Goal: Task Accomplishment & Management: Use online tool/utility

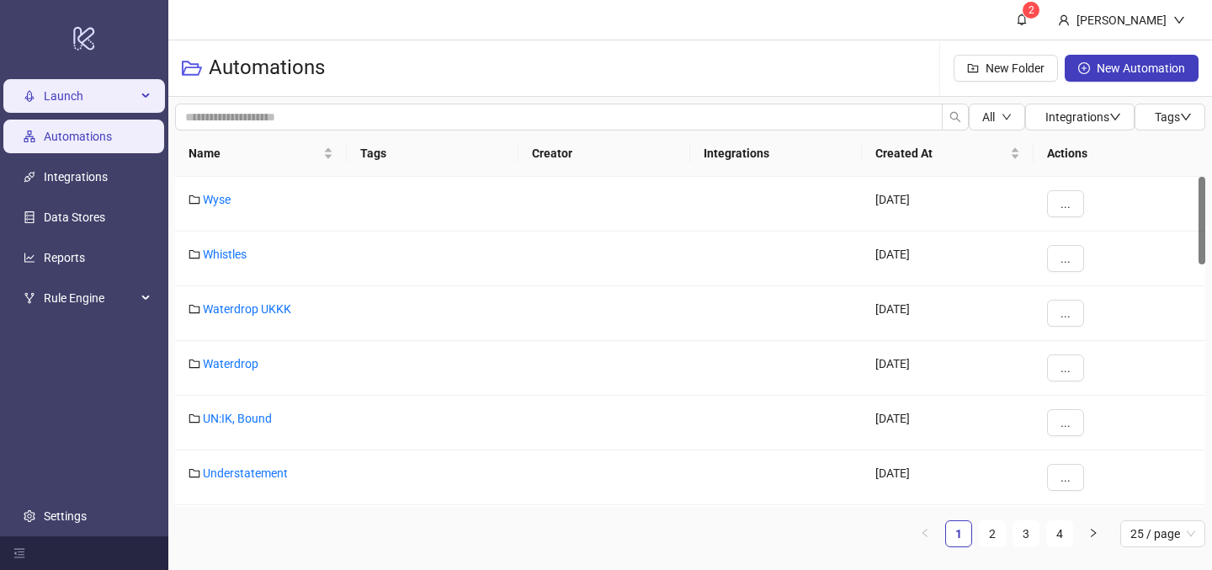
click at [92, 99] on span "Launch" at bounding box center [90, 97] width 93 height 34
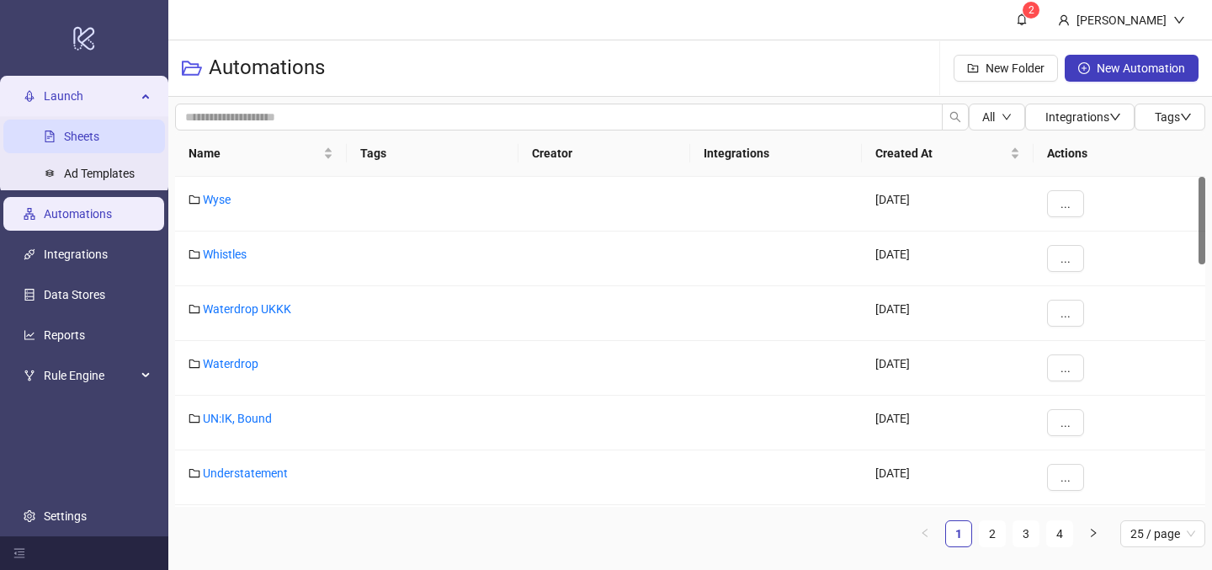
click at [71, 144] on link "Sheets" at bounding box center [81, 136] width 35 height 13
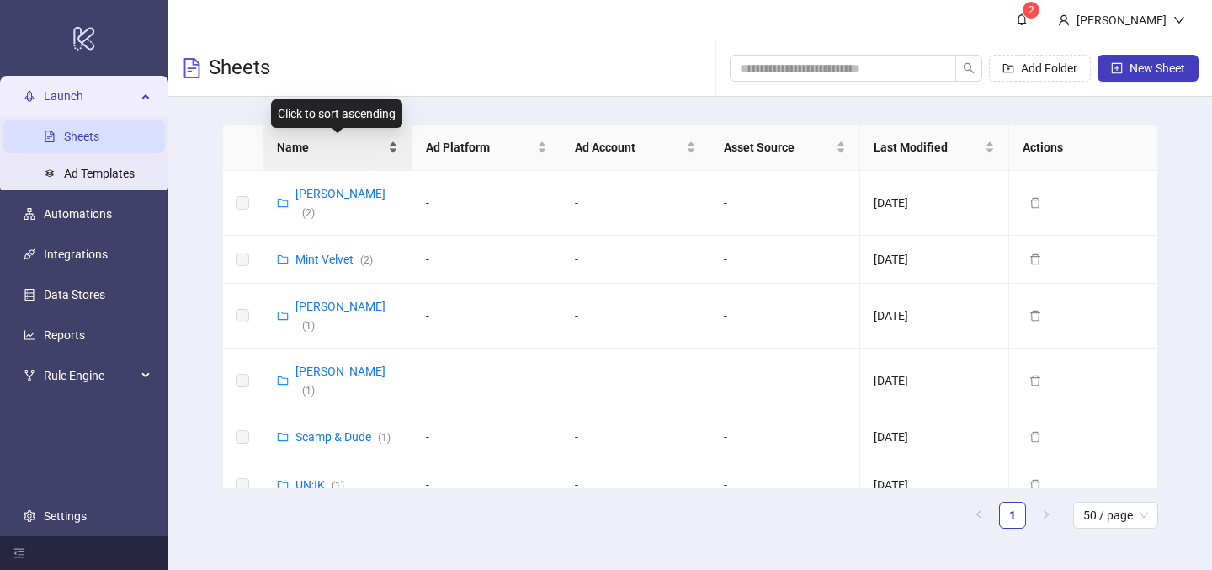
click at [359, 151] on span "Name" at bounding box center [331, 147] width 108 height 19
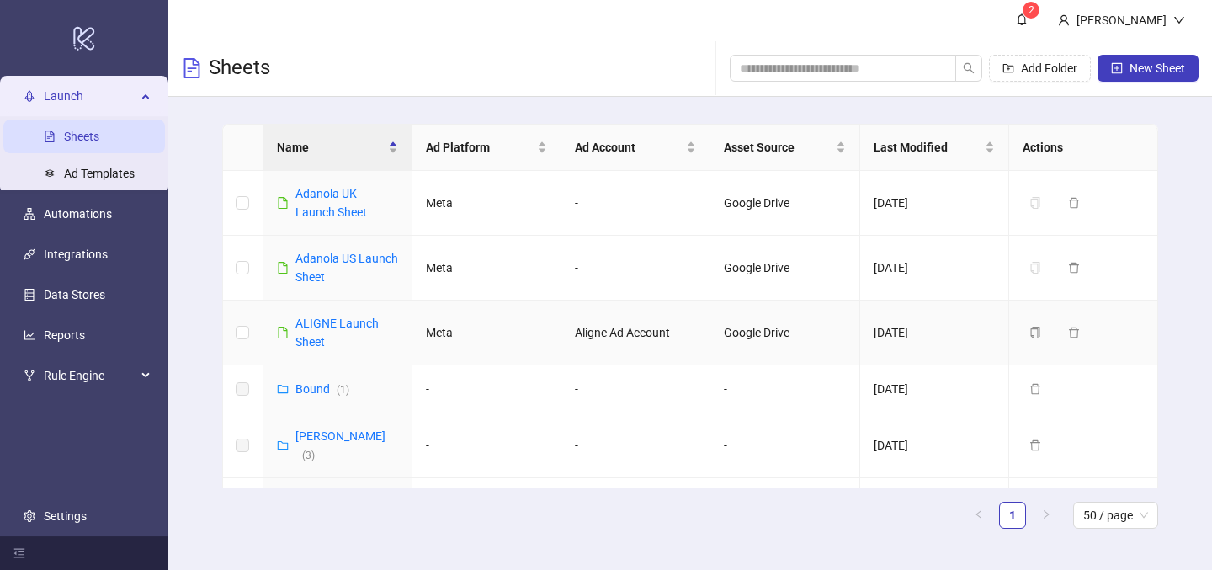
click at [313, 332] on div "ALIGNE Launch Sheet" at bounding box center [346, 332] width 103 height 37
click at [312, 322] on link "ALIGNE Launch Sheet" at bounding box center [336, 332] width 83 height 32
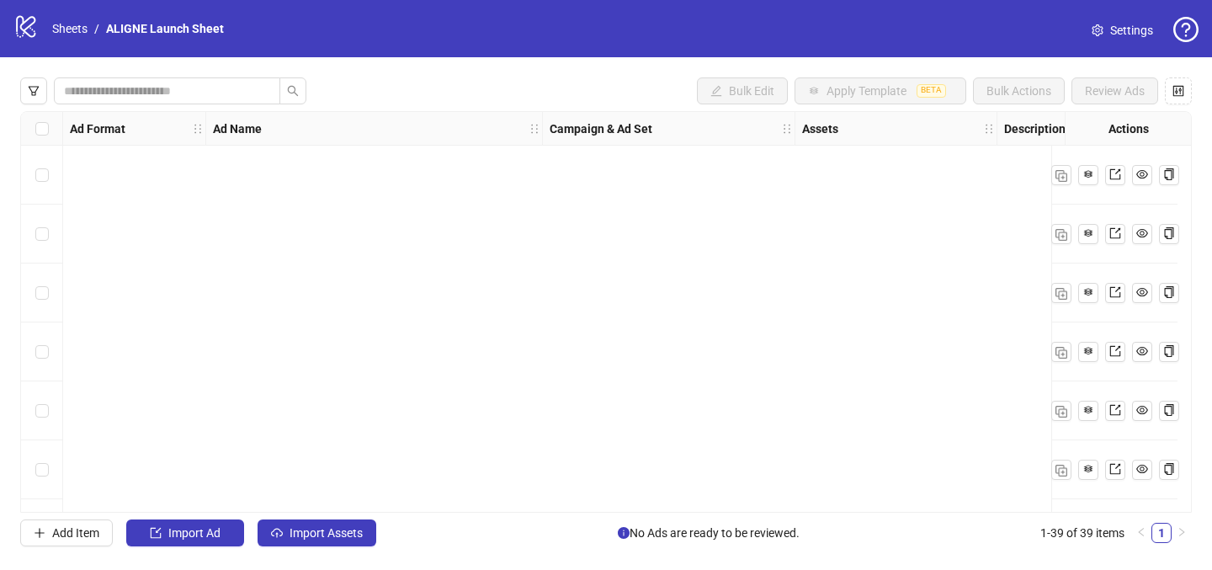
scroll to position [1938, 0]
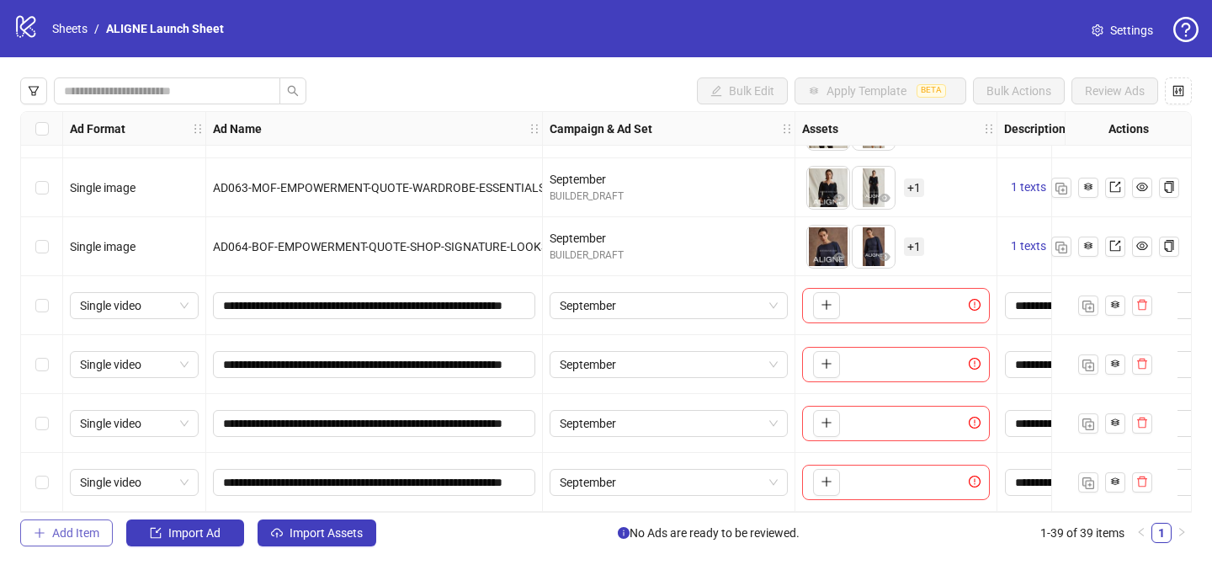
click at [69, 528] on span "Add Item" at bounding box center [75, 532] width 47 height 13
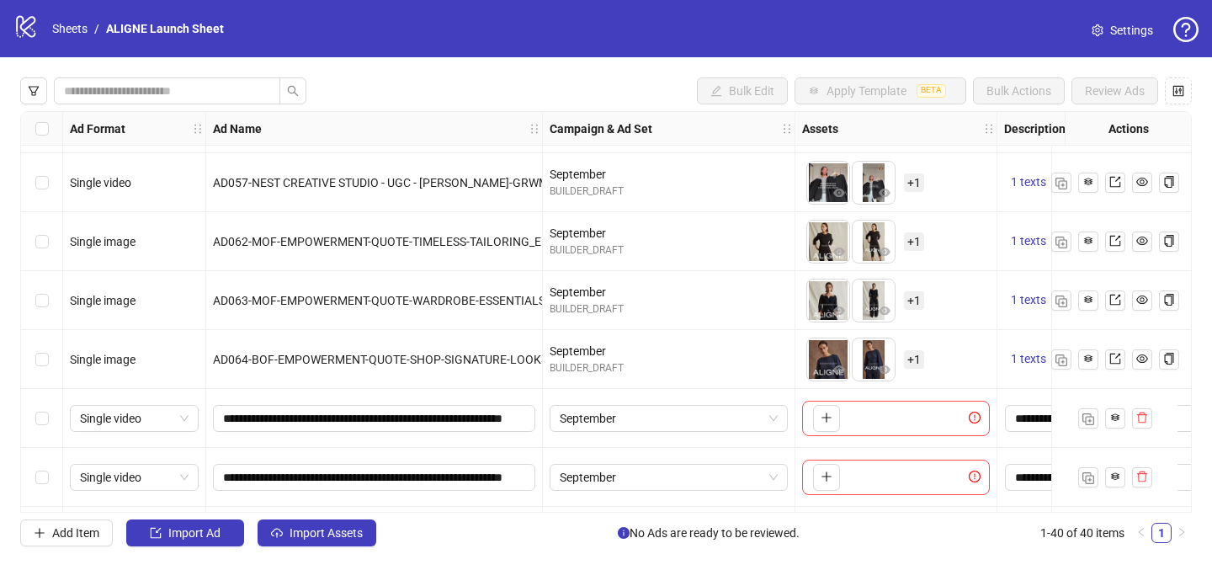
scroll to position [1828, 0]
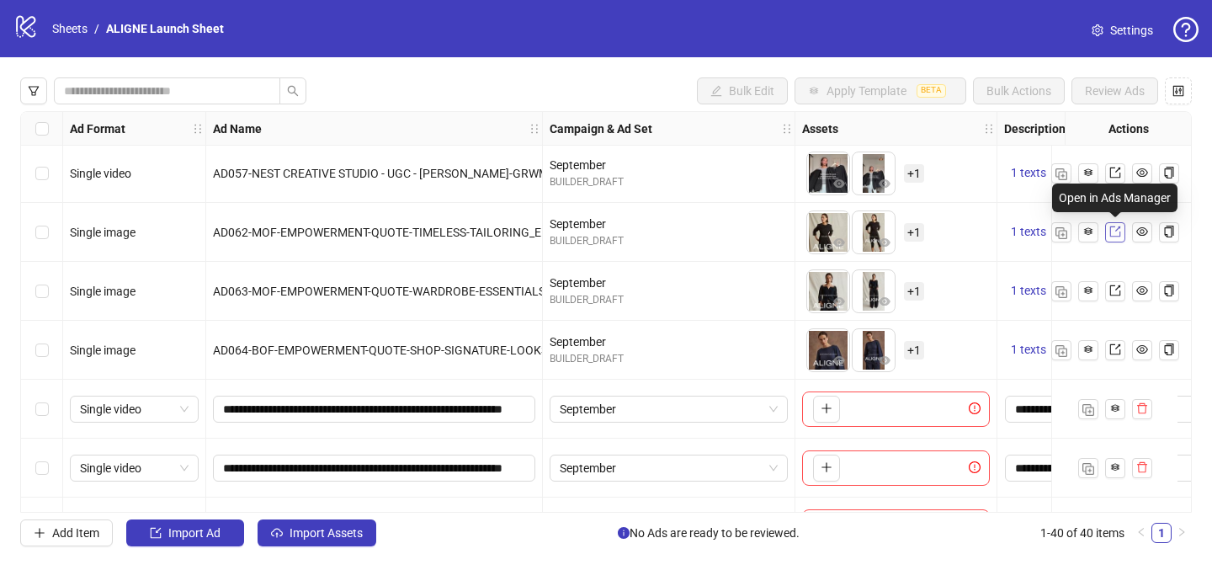
click at [1116, 231] on icon "export" at bounding box center [1115, 232] width 12 height 12
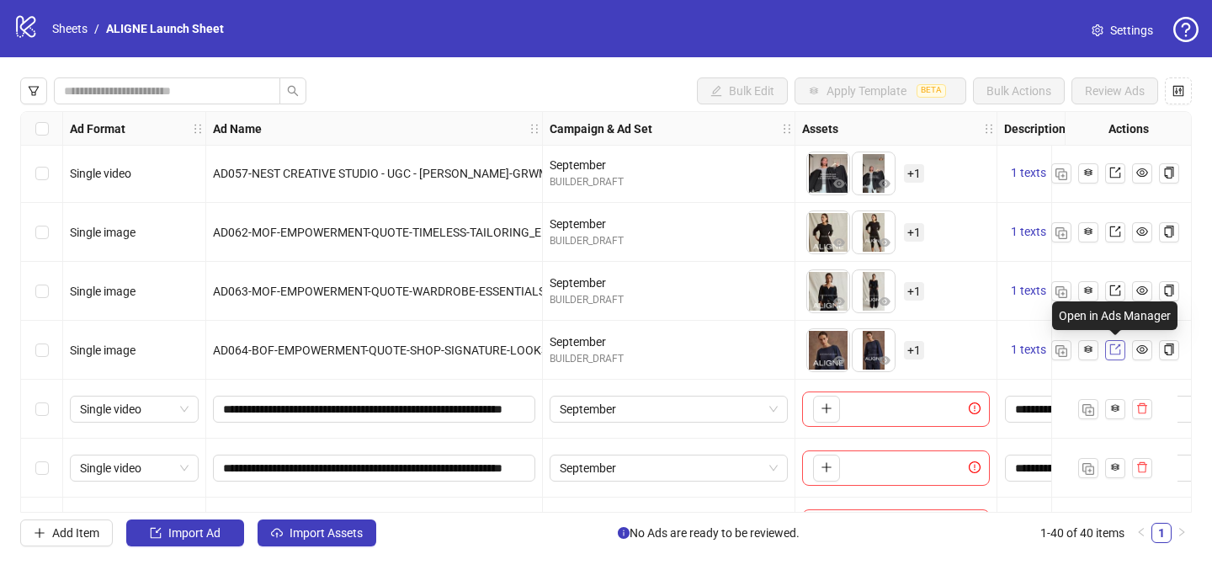
click at [1118, 353] on icon "export" at bounding box center [1115, 349] width 12 height 12
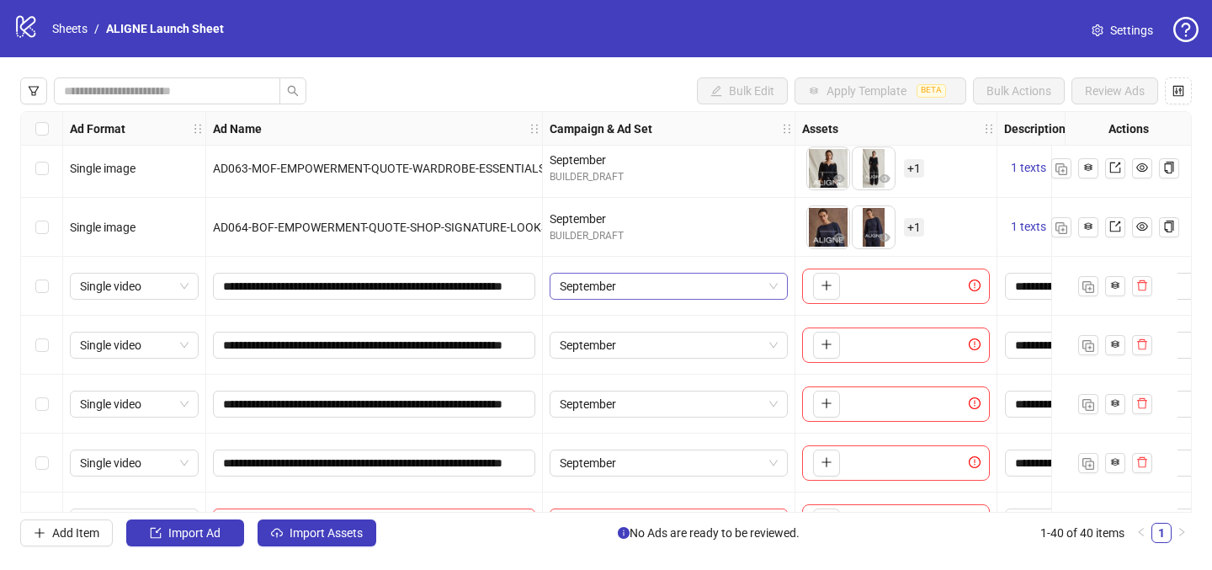
scroll to position [1997, 0]
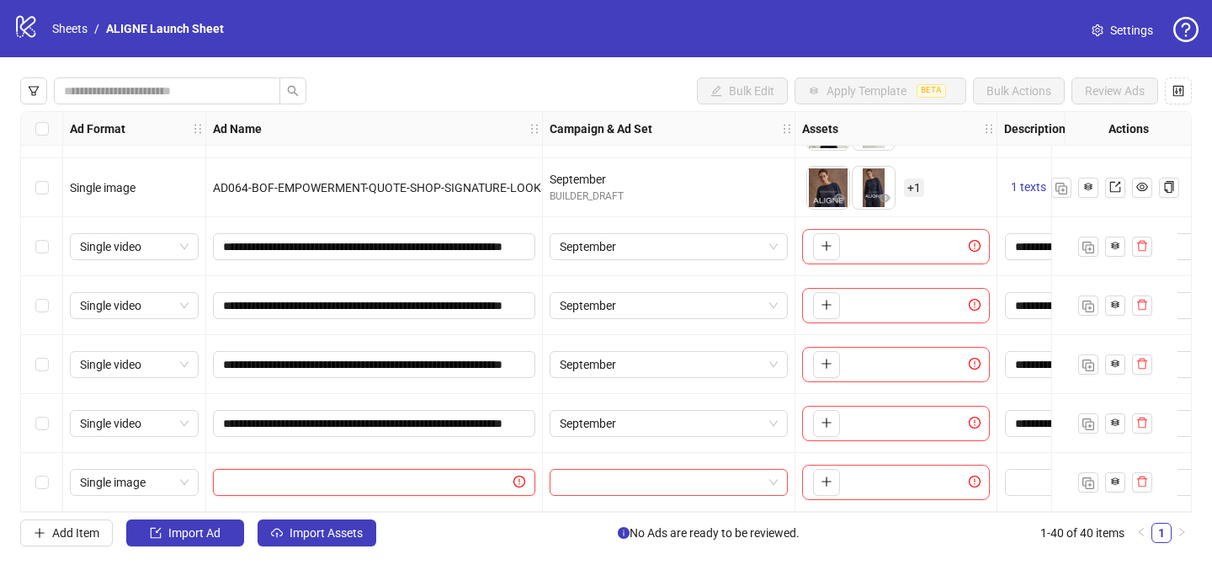
click at [305, 475] on input "text" at bounding box center [366, 482] width 287 height 19
paste input "**********"
type input "**********"
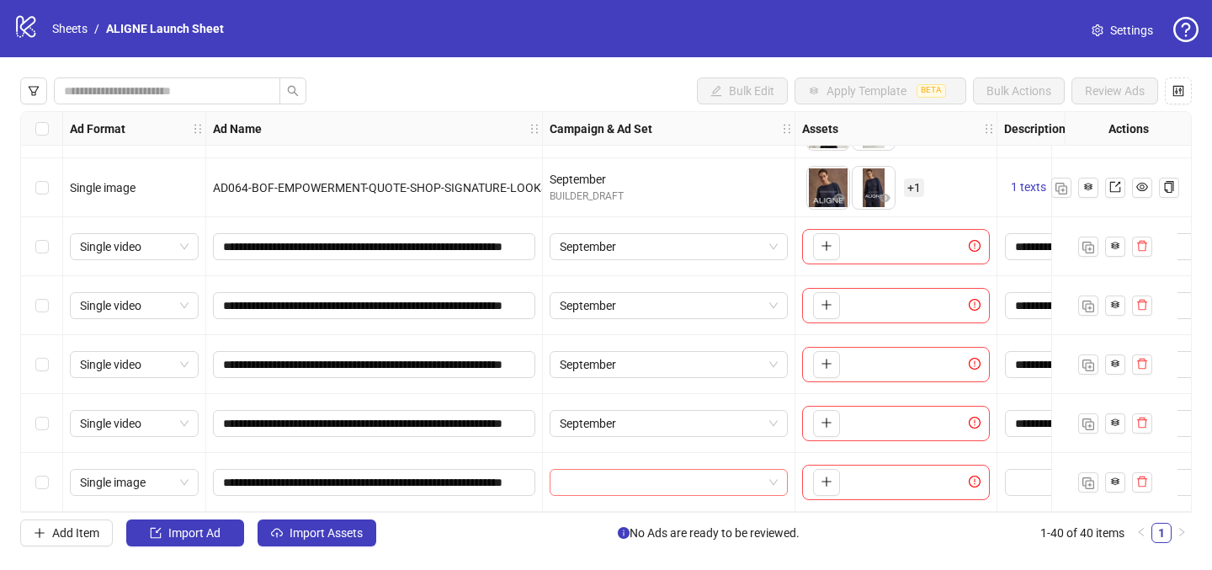
click at [602, 475] on input "search" at bounding box center [661, 482] width 203 height 25
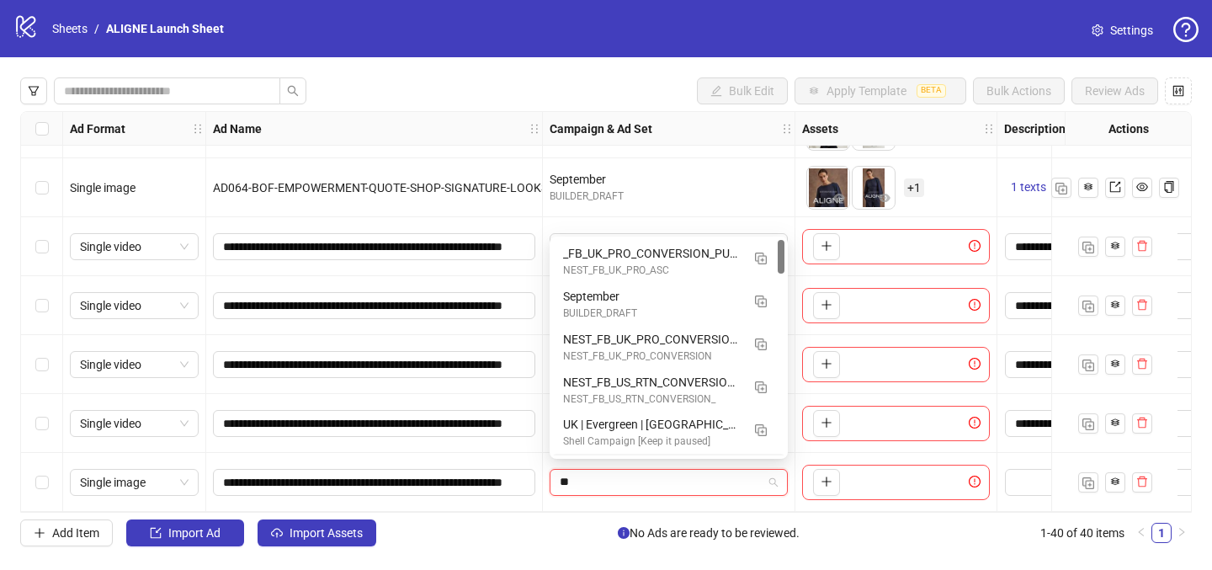
type input "*"
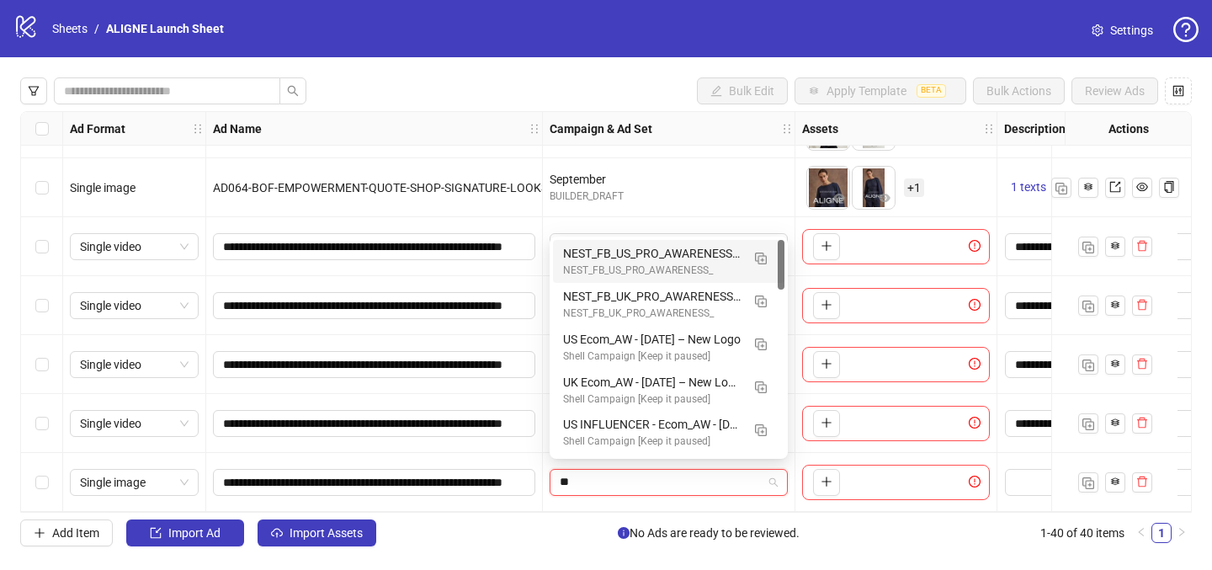
type input "***"
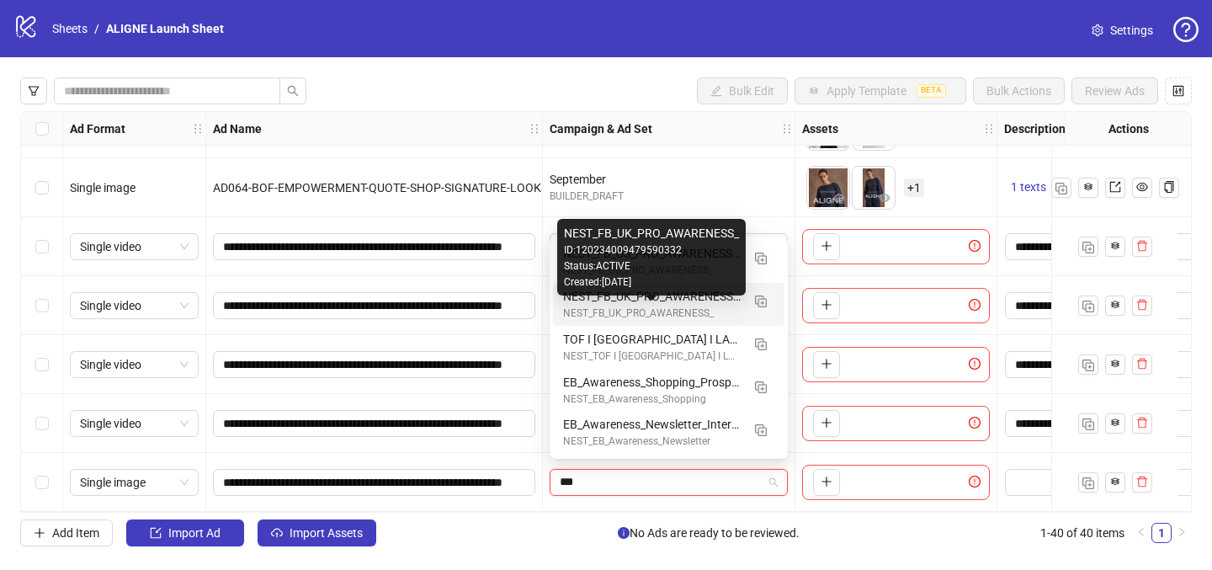
click at [656, 309] on div "NEST_FB_UK_PRO_AWARENESS_" at bounding box center [652, 314] width 178 height 16
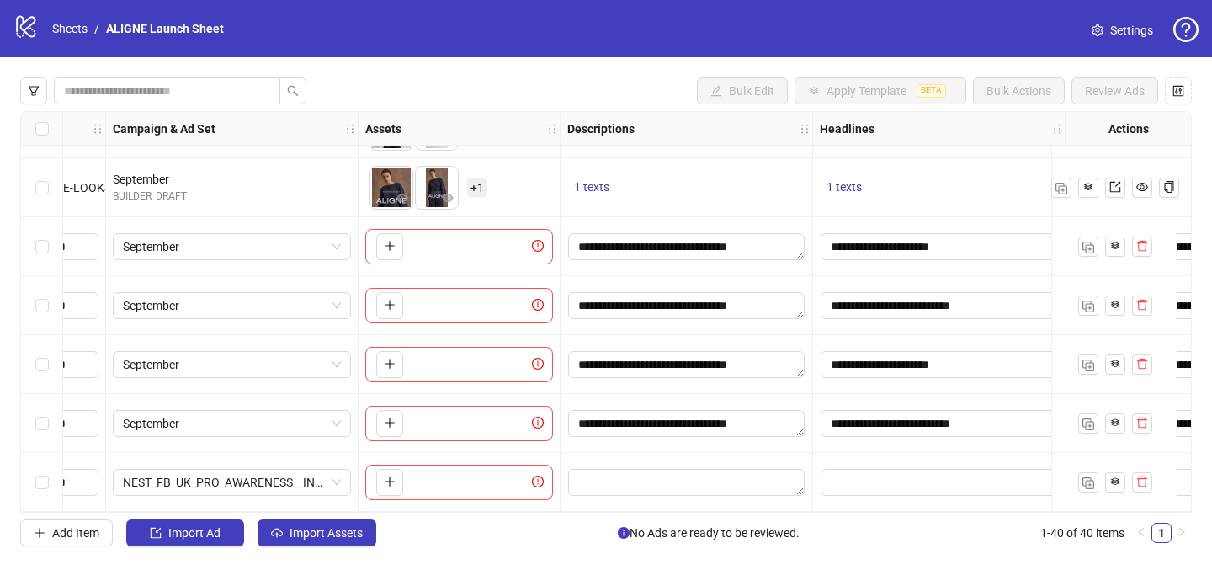
scroll to position [1997, 816]
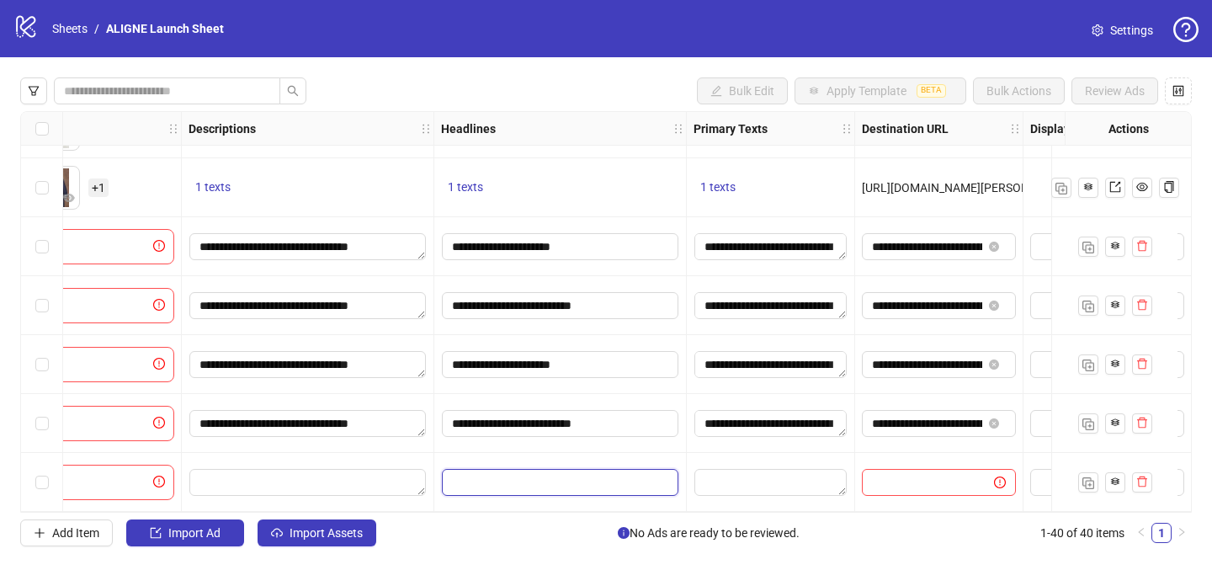
click at [624, 473] on input "Edit values" at bounding box center [560, 482] width 236 height 27
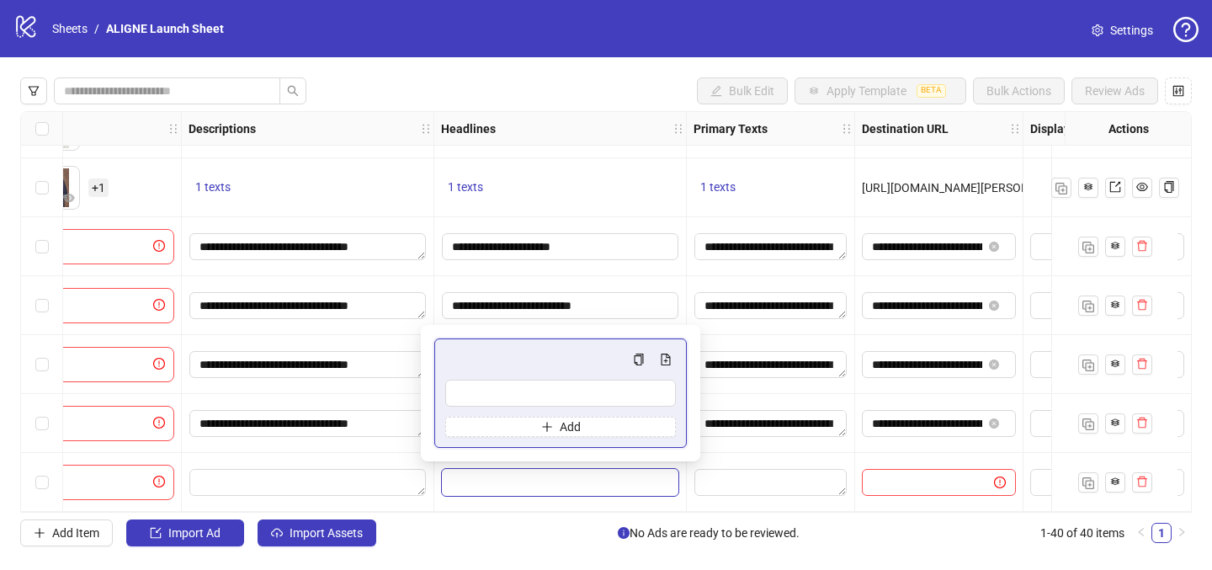
type input "**********"
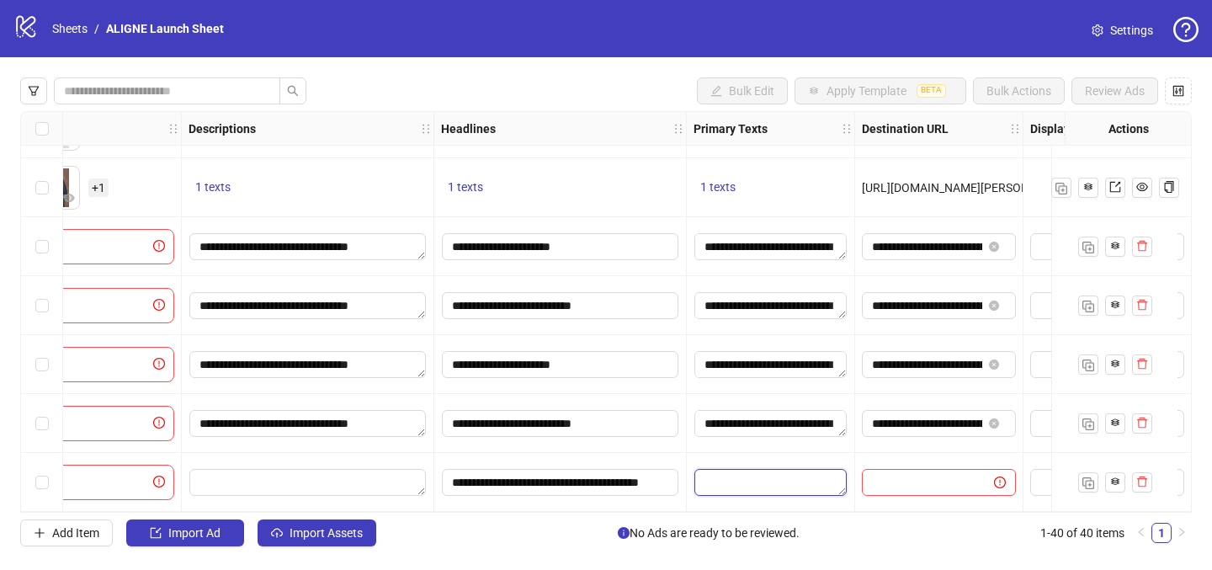
click at [746, 476] on textarea "Edit values" at bounding box center [770, 482] width 152 height 27
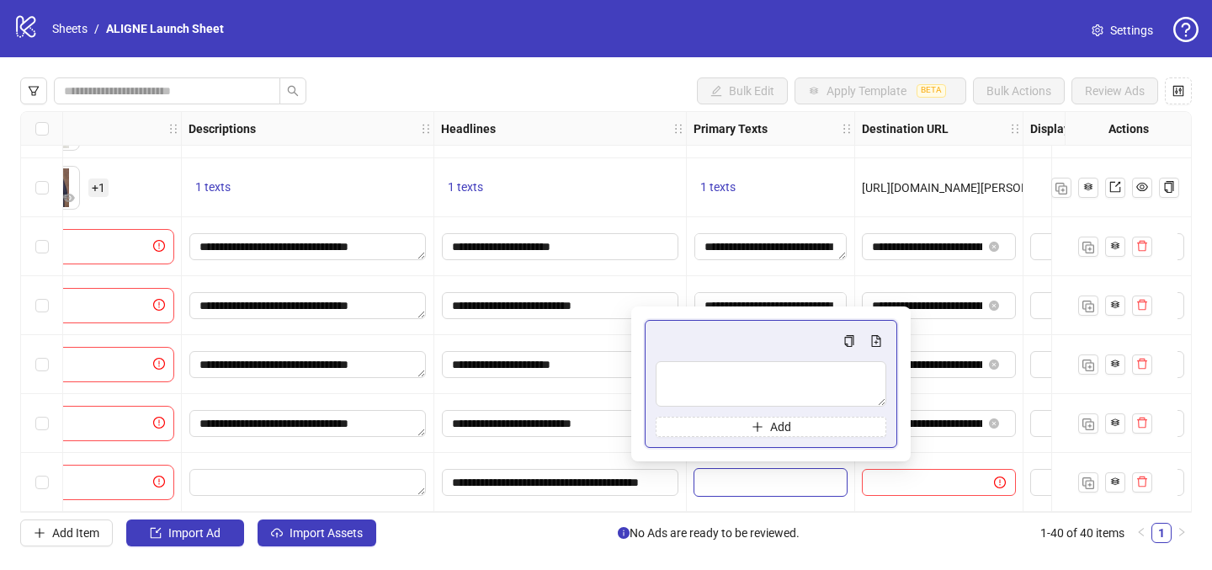
type textarea "**********"
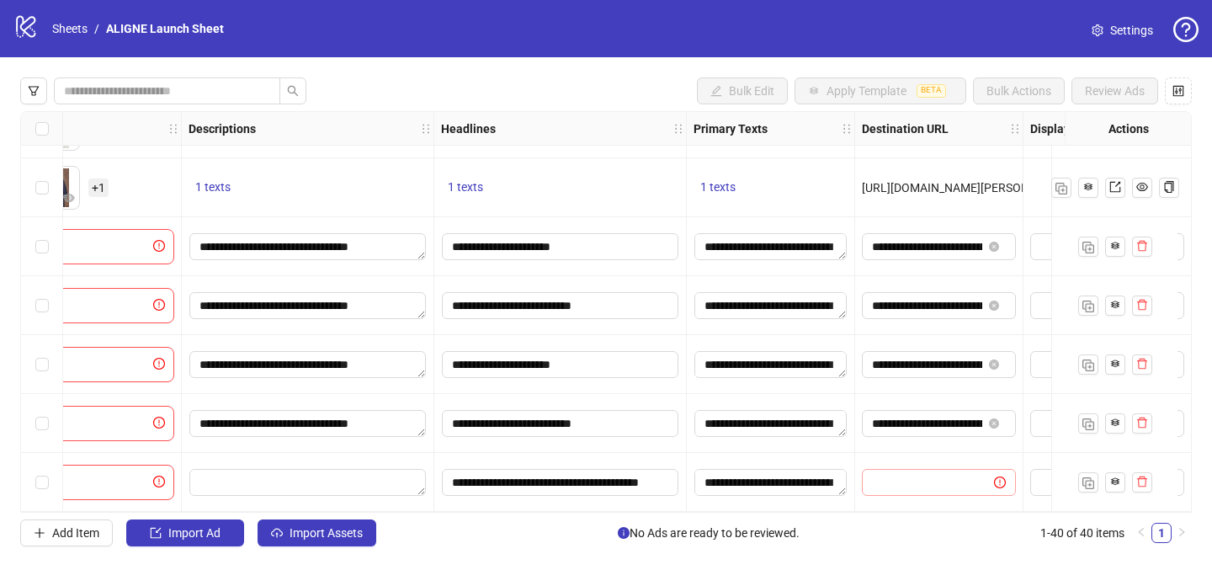
click at [920, 485] on span at bounding box center [939, 482] width 154 height 27
paste input "**********"
type input "**********"
click at [908, 432] on div "**********" at bounding box center [939, 423] width 168 height 59
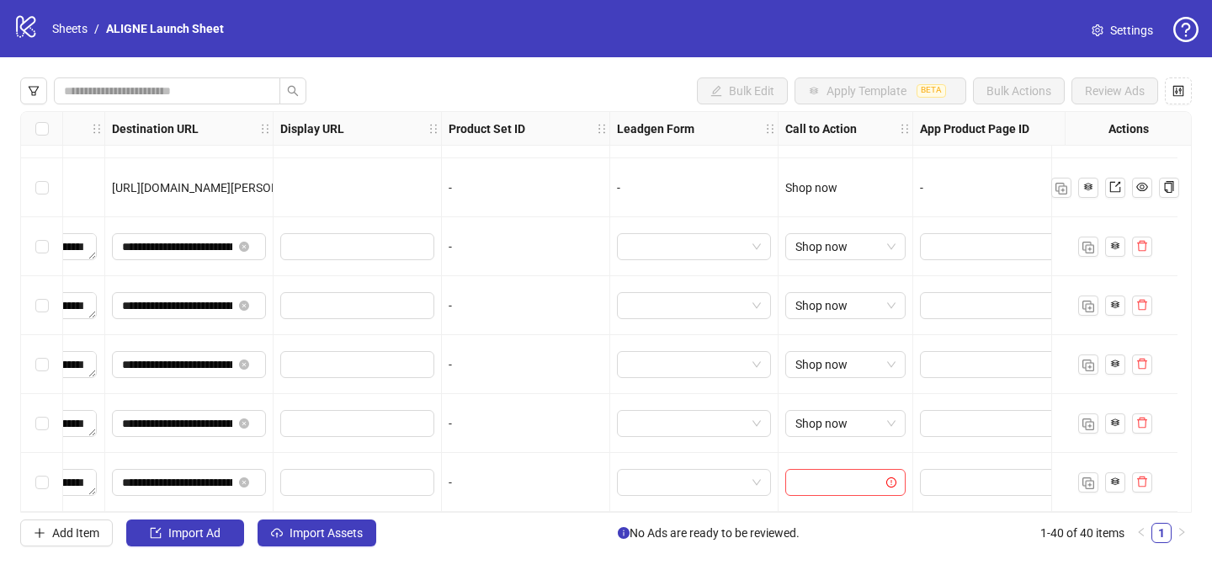
scroll to position [1997, 1596]
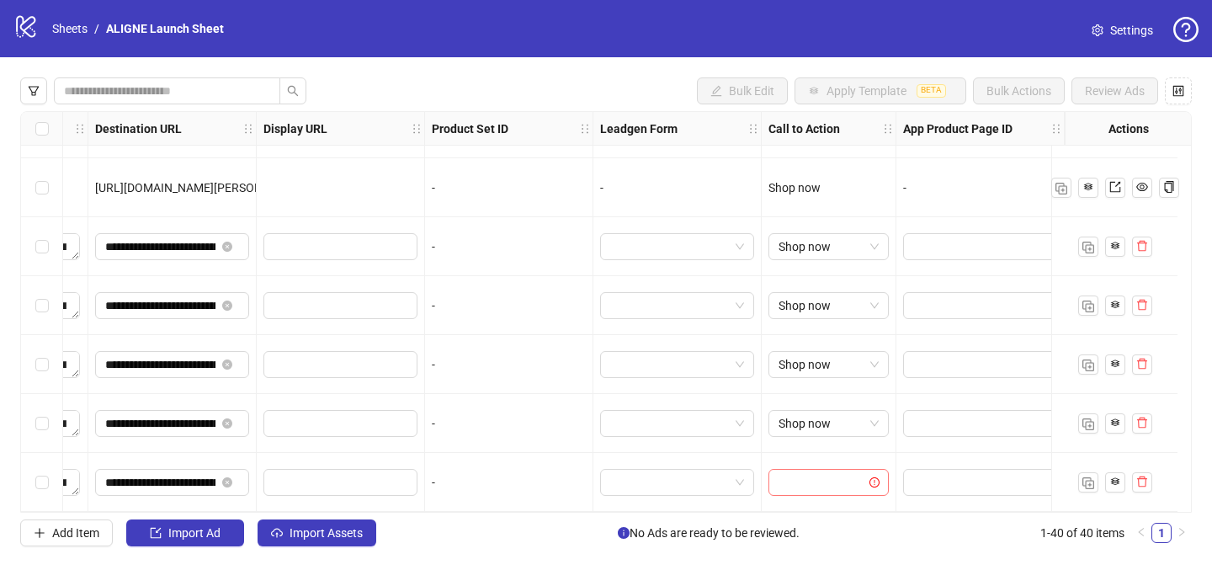
click at [810, 478] on input "search" at bounding box center [820, 482] width 85 height 25
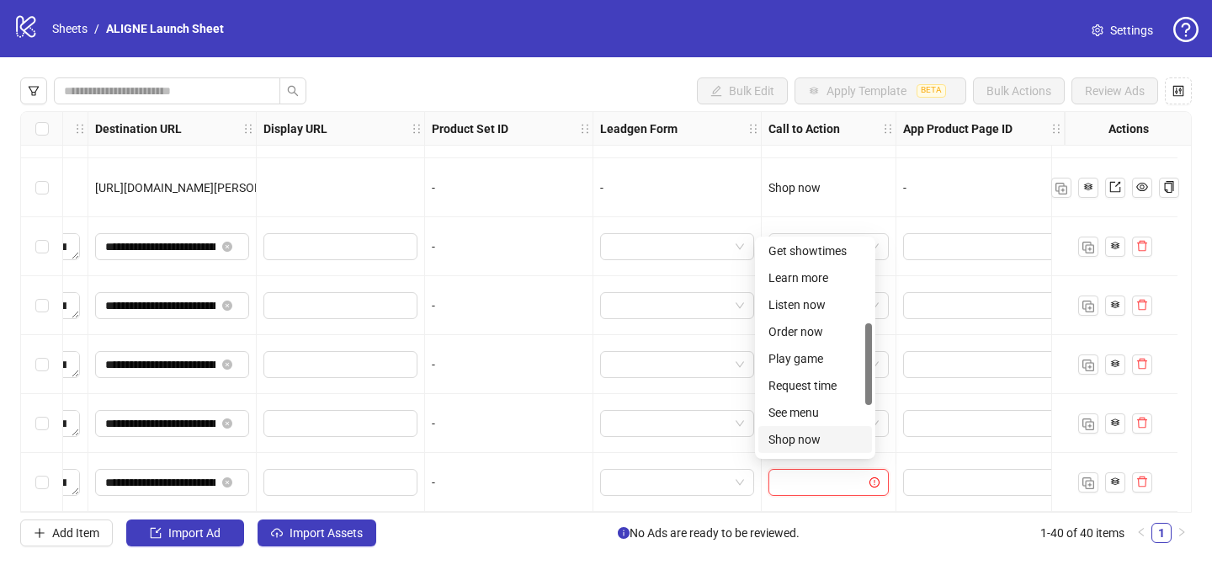
scroll to position [214, 0]
click at [794, 290] on div "Learn more" at bounding box center [814, 282] width 93 height 19
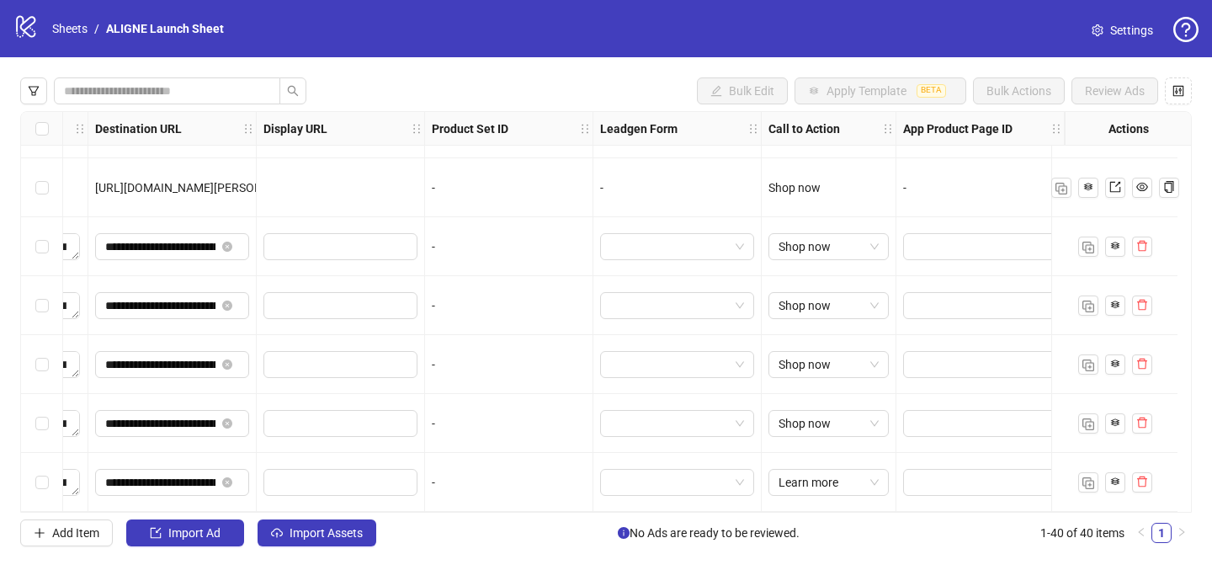
scroll to position [1997, 562]
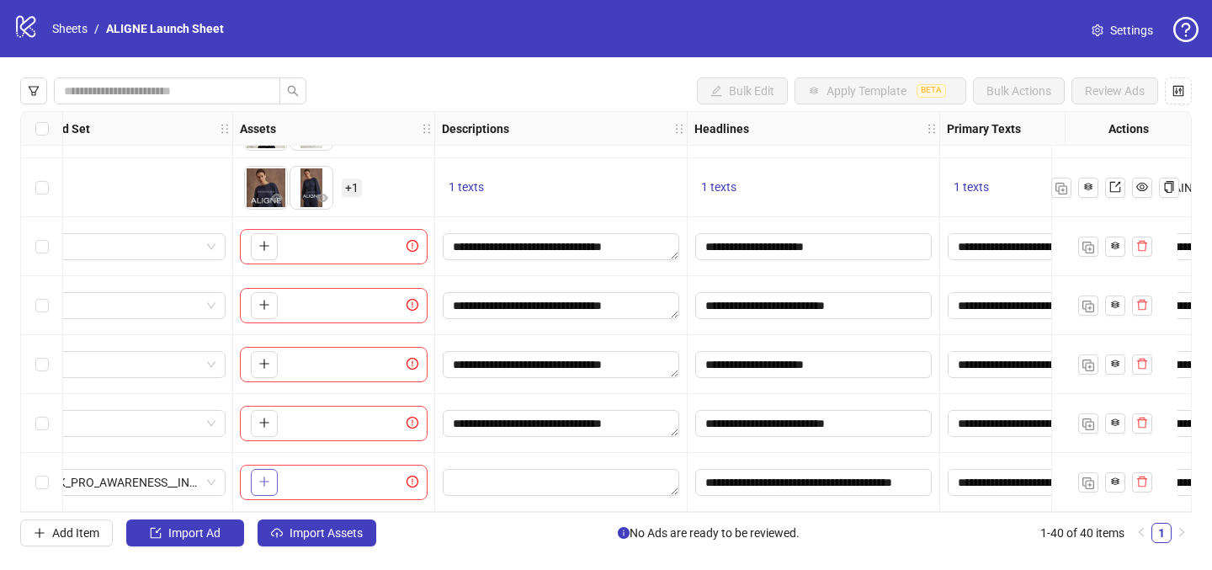
click at [259, 476] on icon "plus" at bounding box center [264, 482] width 12 height 12
click at [354, 477] on icon "plus" at bounding box center [354, 481] width 1 height 9
click at [272, 465] on icon "close-circle" at bounding box center [277, 471] width 12 height 12
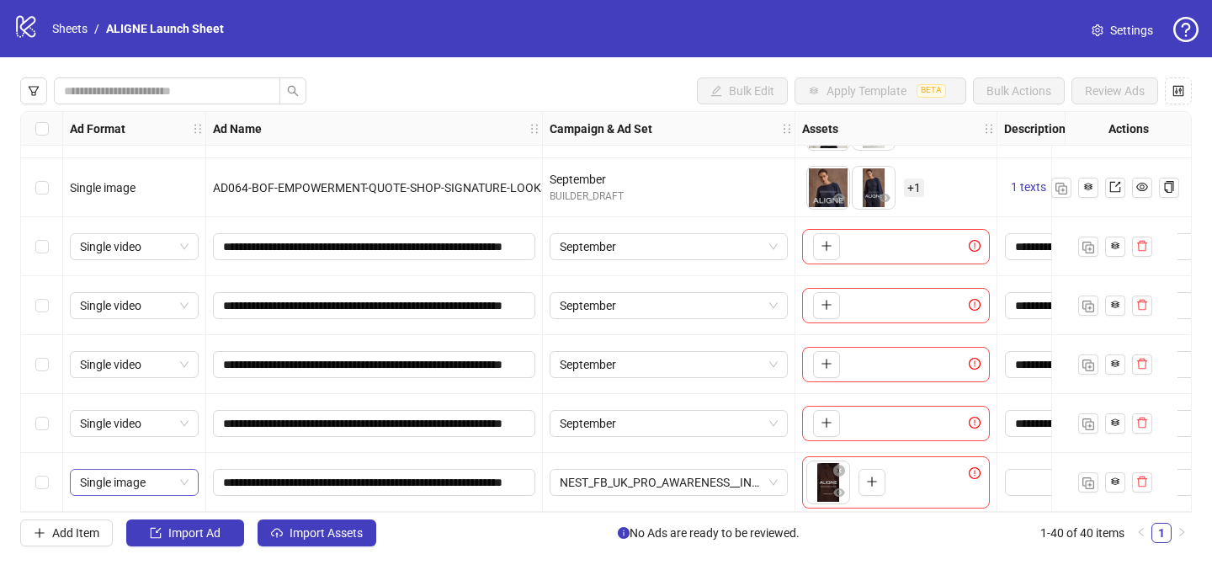
click at [166, 476] on span "Single image" at bounding box center [134, 482] width 109 height 25
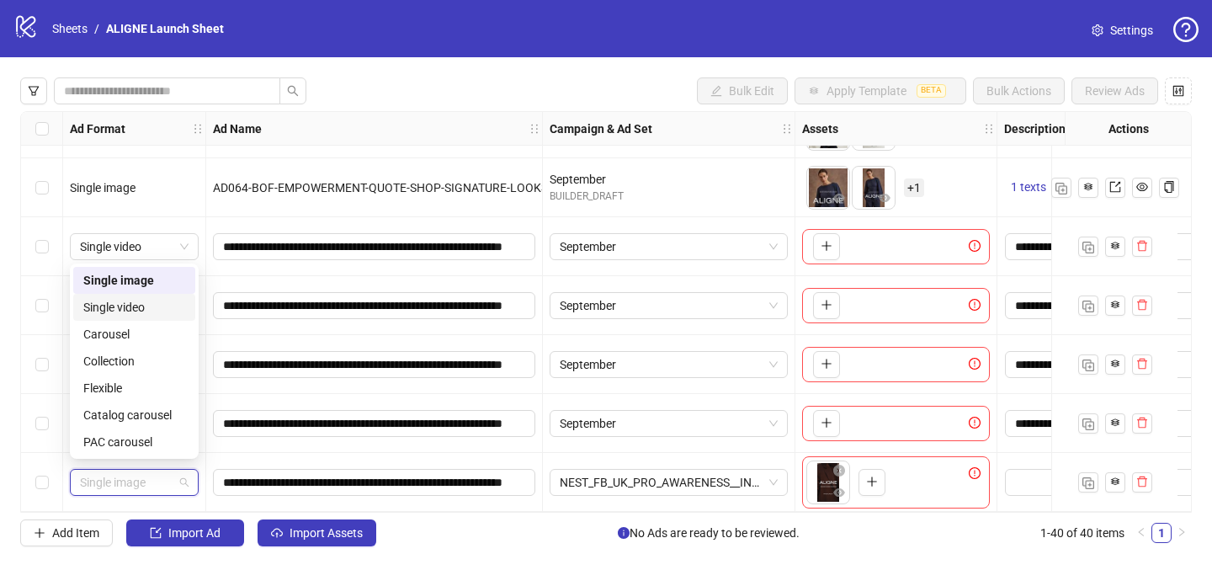
click at [135, 314] on div "Single video" at bounding box center [134, 307] width 102 height 19
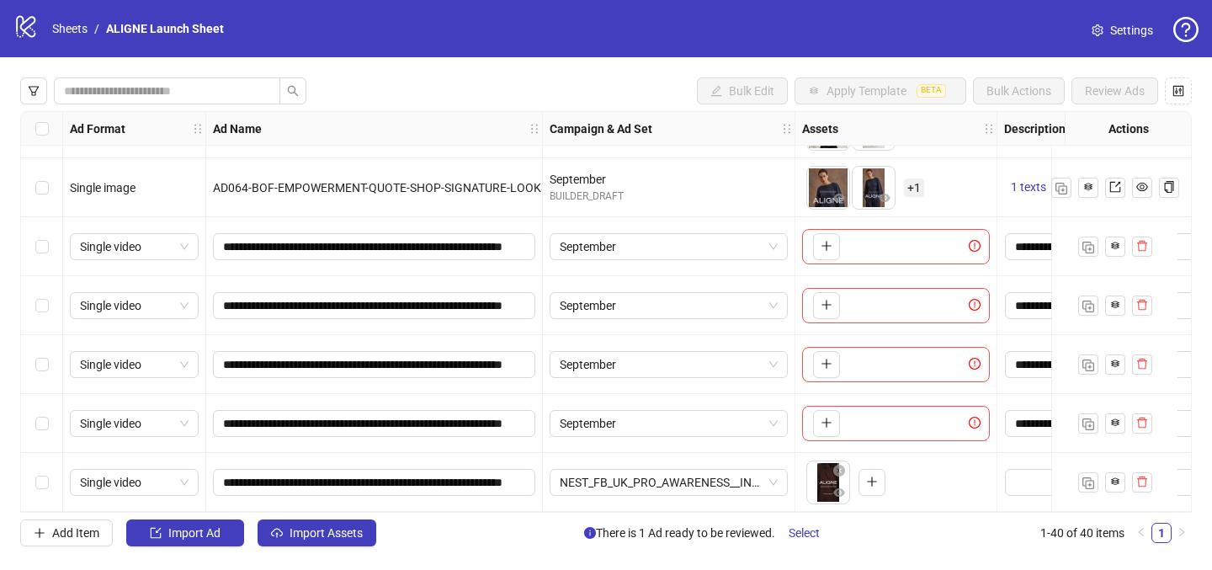
scroll to position [1997, 273]
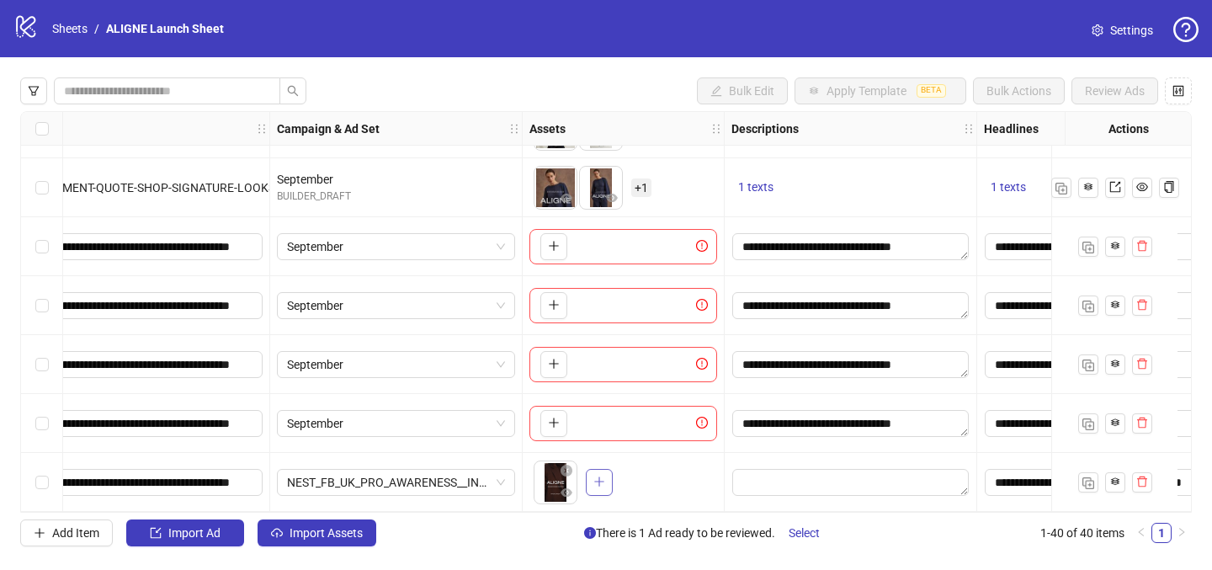
click at [597, 478] on icon "plus" at bounding box center [599, 482] width 12 height 12
click at [789, 477] on textarea "Edit values" at bounding box center [850, 482] width 236 height 27
click at [668, 494] on div "To pick up a draggable item, press the space bar. While dragging, use the arrow…" at bounding box center [623, 482] width 188 height 52
drag, startPoint x: 608, startPoint y: 482, endPoint x: 558, endPoint y: 484, distance: 49.7
click at [558, 484] on ul at bounding box center [579, 482] width 91 height 44
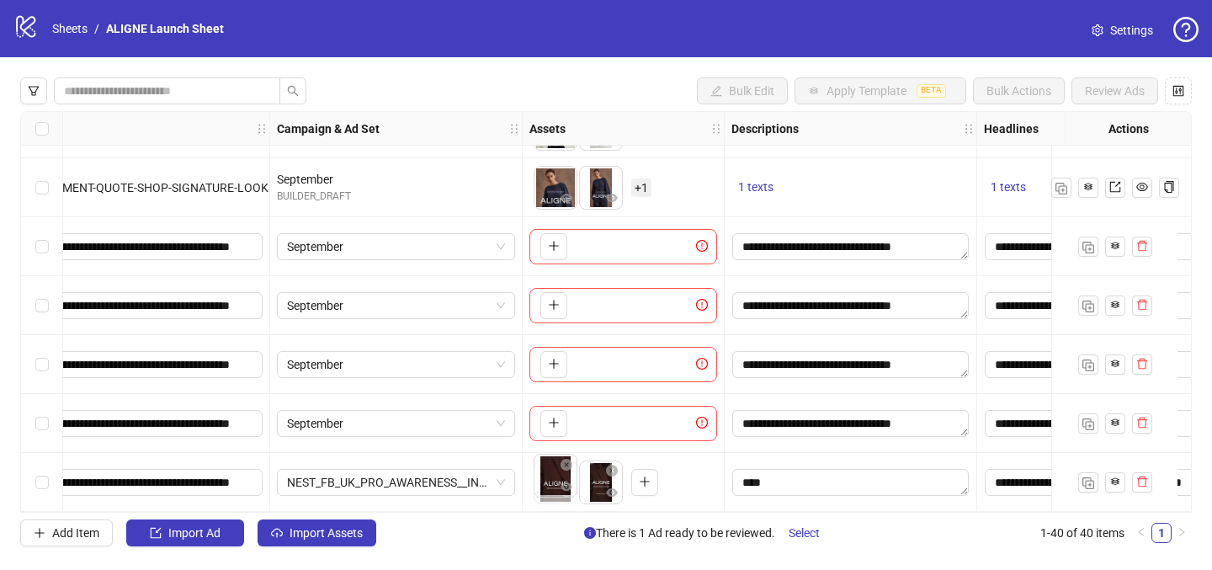
drag, startPoint x: 593, startPoint y: 480, endPoint x: 534, endPoint y: 480, distance: 59.8
click at [534, 480] on body "logo/logo-mobile Sheets / ALIGNE Launch Sheet Settings Bulk Edit Apply Template…" at bounding box center [606, 285] width 1212 height 570
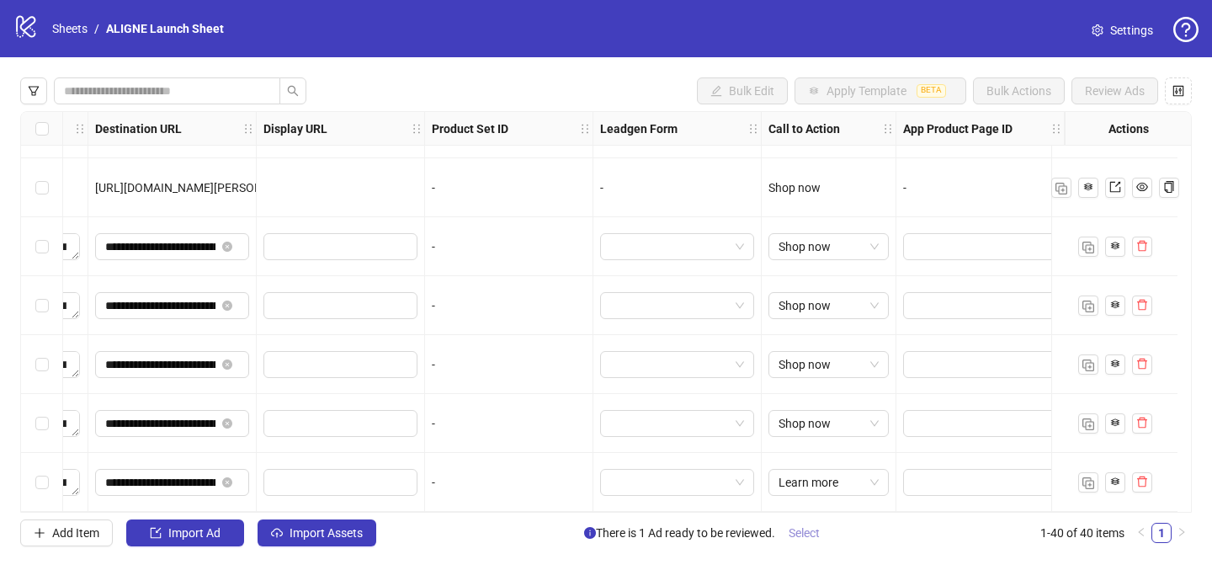
click at [801, 530] on span "Select" at bounding box center [804, 532] width 31 height 13
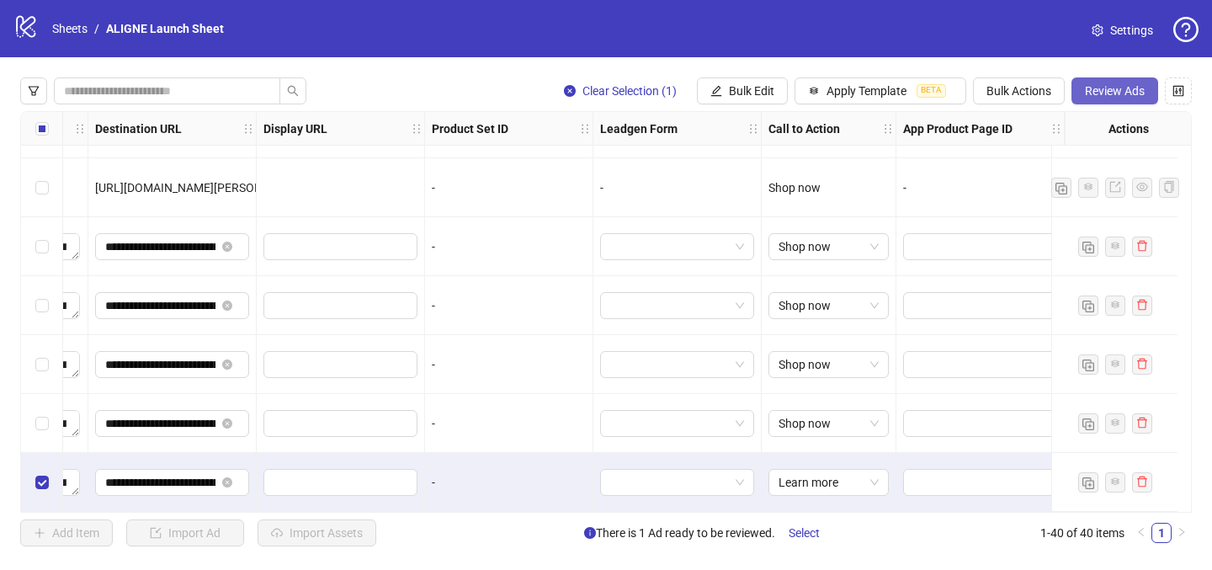
click at [1126, 84] on span "Review Ads" at bounding box center [1115, 90] width 60 height 13
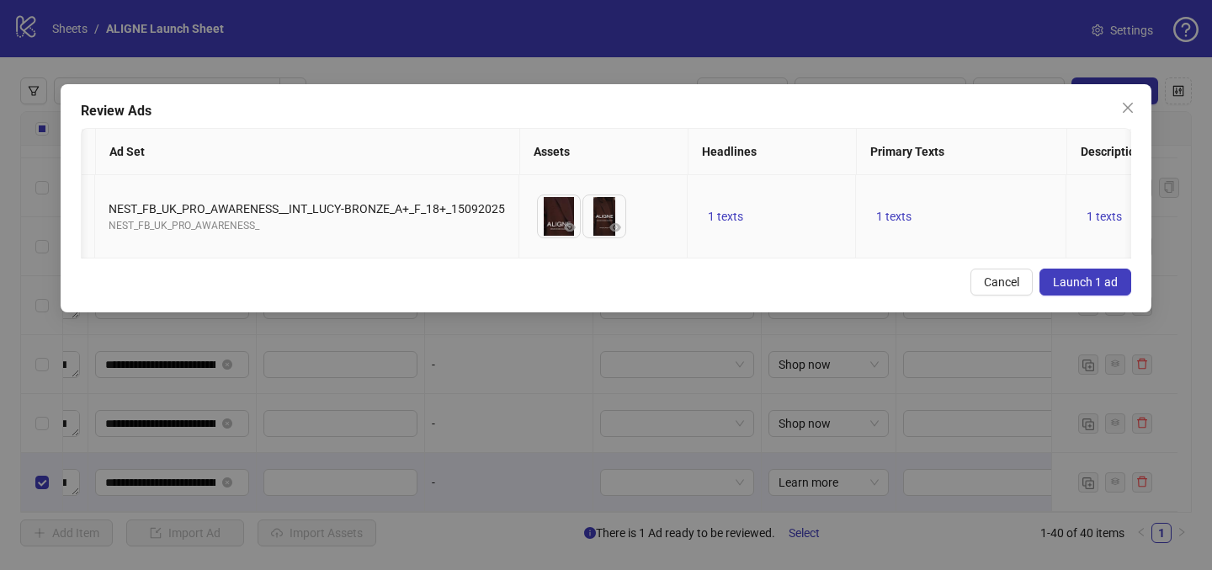
scroll to position [0, 0]
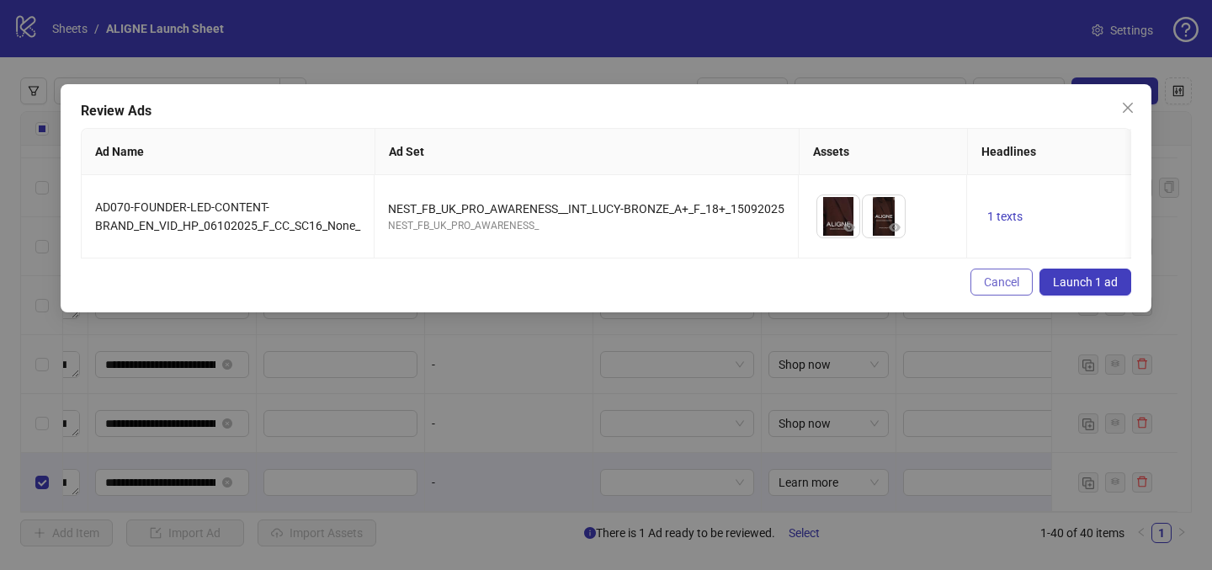
click at [1009, 278] on span "Cancel" at bounding box center [1001, 281] width 35 height 13
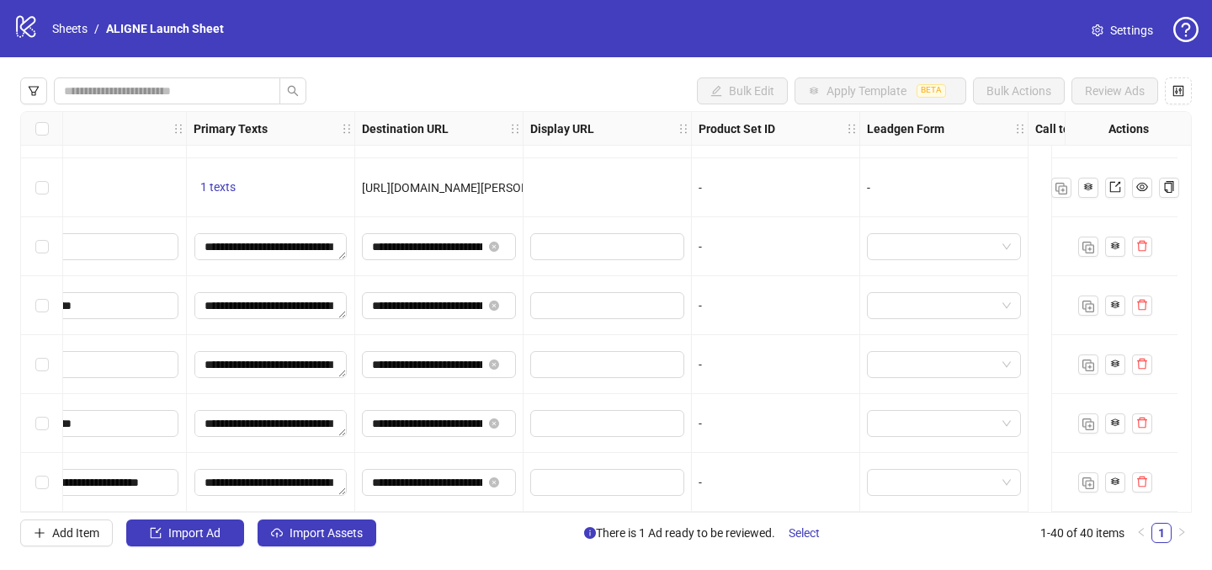
scroll to position [1997, 0]
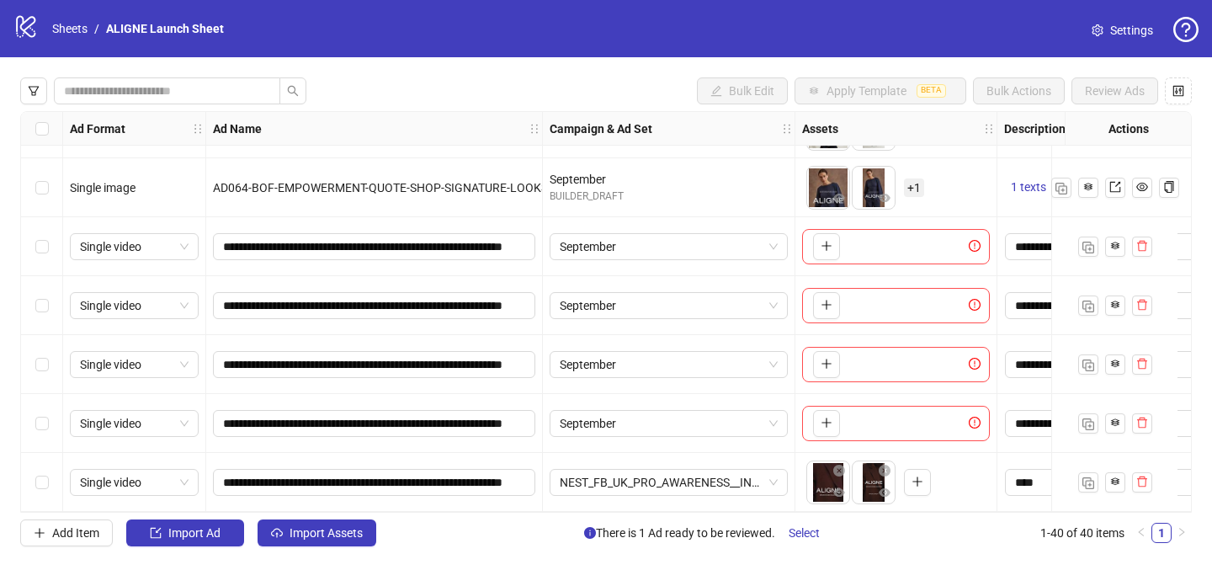
click at [430, 499] on div "**********" at bounding box center [374, 482] width 337 height 59
click at [592, 484] on span "NEST_FB_UK_PRO_AWARENESS__INT_LUCY-BRONZE_A+_F_18+_15092025" at bounding box center [669, 482] width 218 height 25
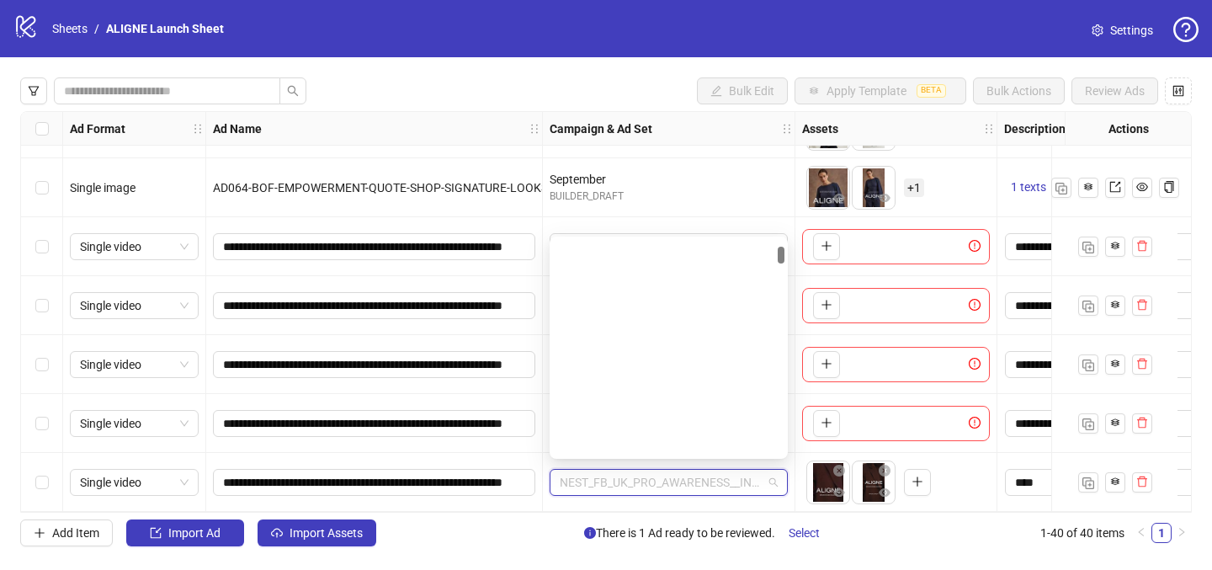
scroll to position [343, 0]
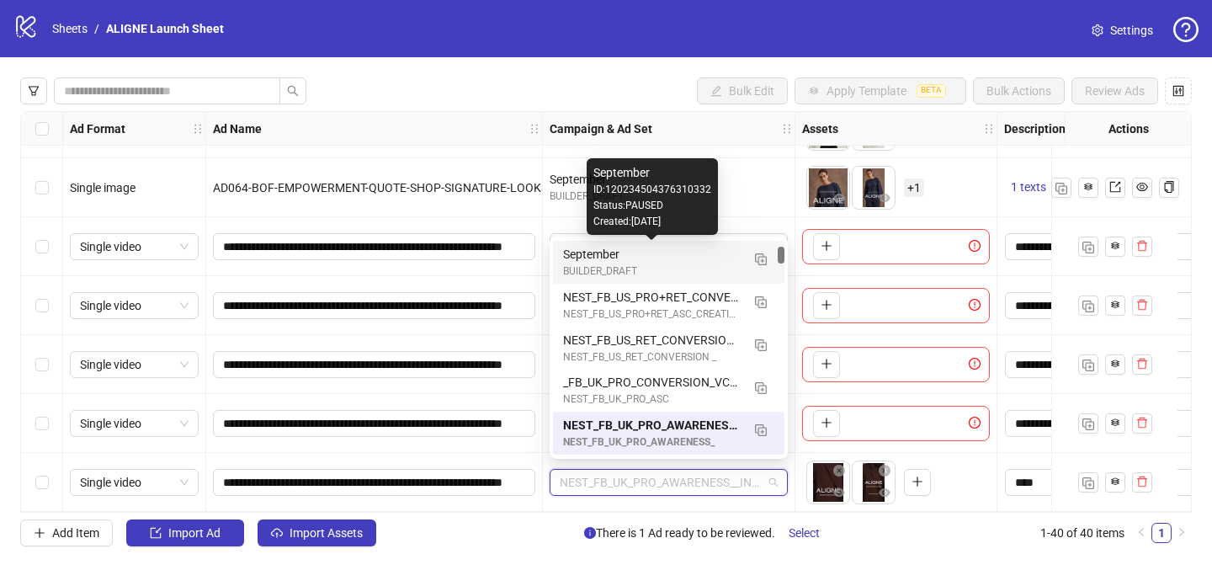
click at [594, 255] on div "September" at bounding box center [652, 254] width 178 height 19
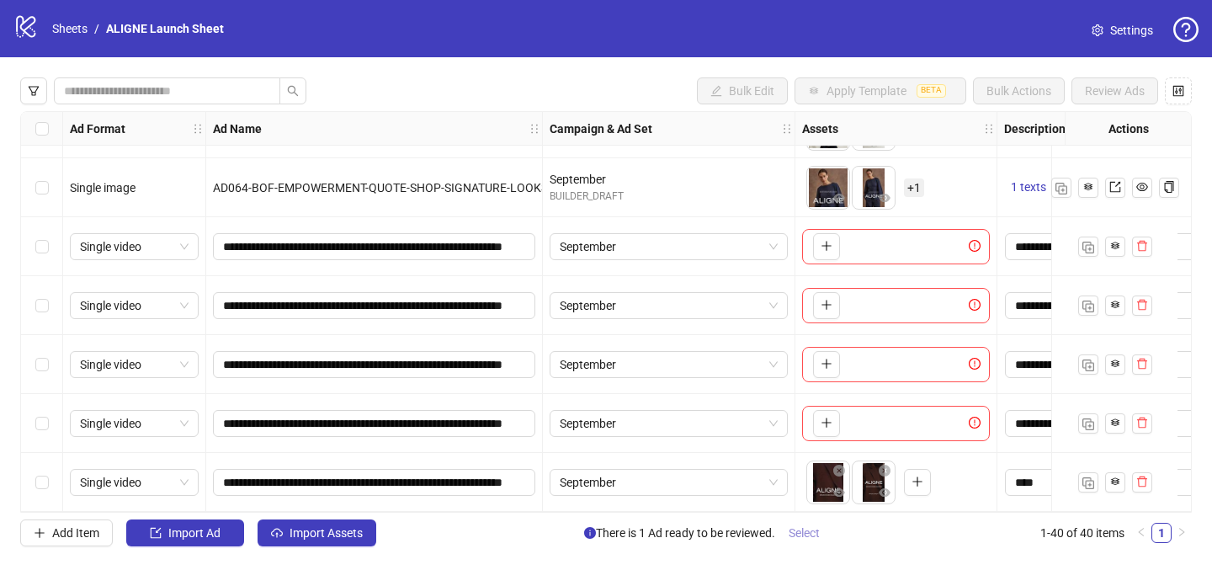
click at [796, 526] on span "Select" at bounding box center [804, 532] width 31 height 13
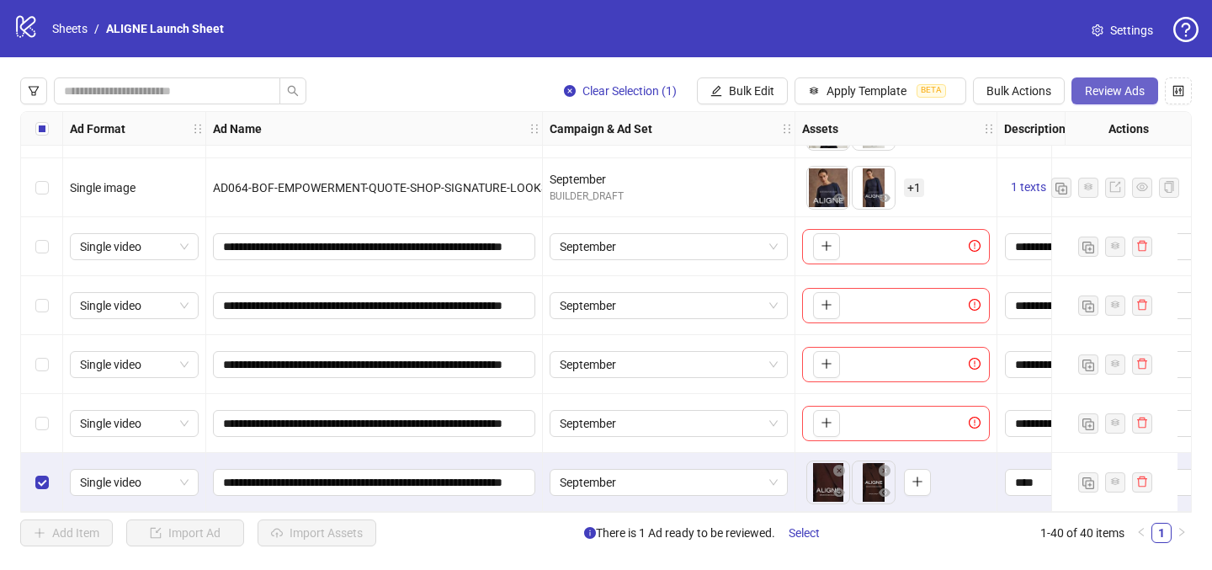
click at [1099, 96] on span "Review Ads" at bounding box center [1115, 90] width 60 height 13
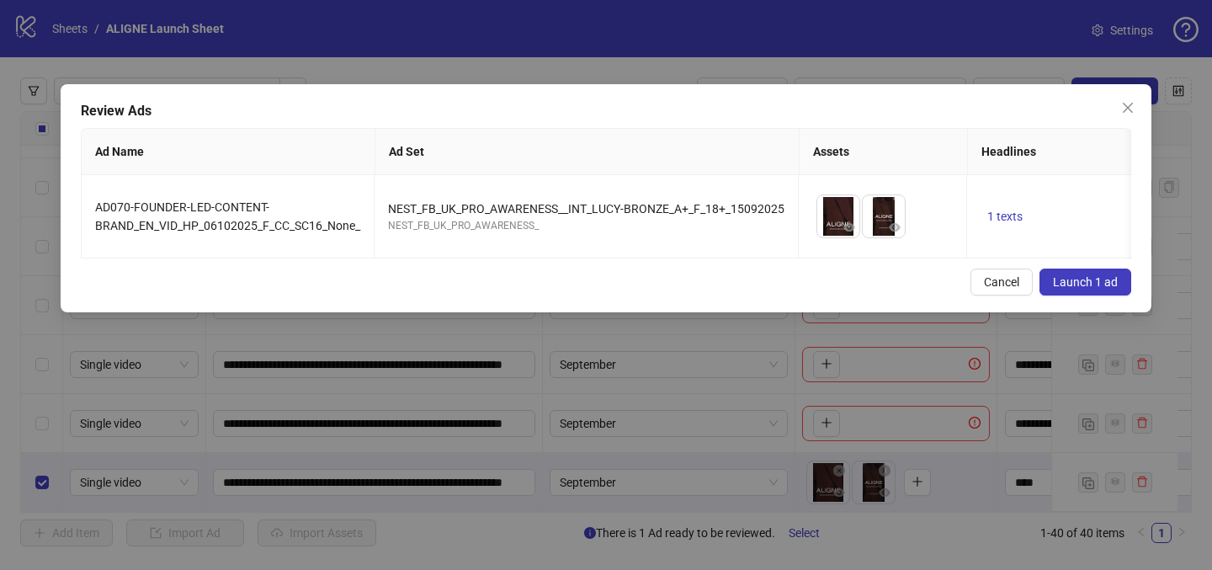
click at [1080, 279] on span "Launch 1 ad" at bounding box center [1085, 281] width 65 height 13
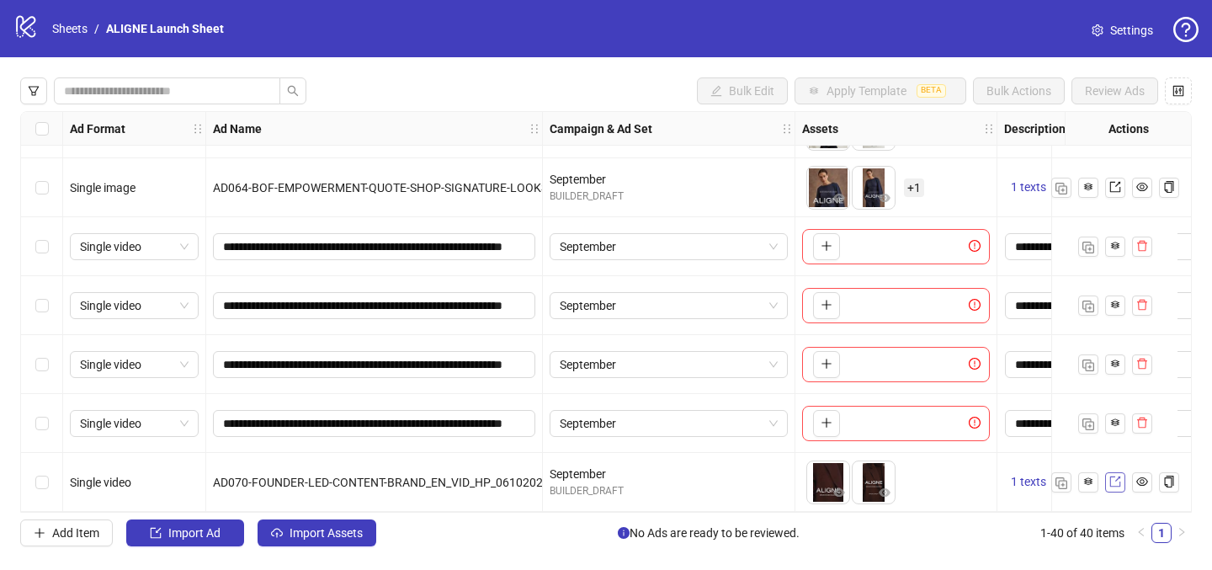
click at [1116, 476] on icon "export" at bounding box center [1114, 481] width 11 height 11
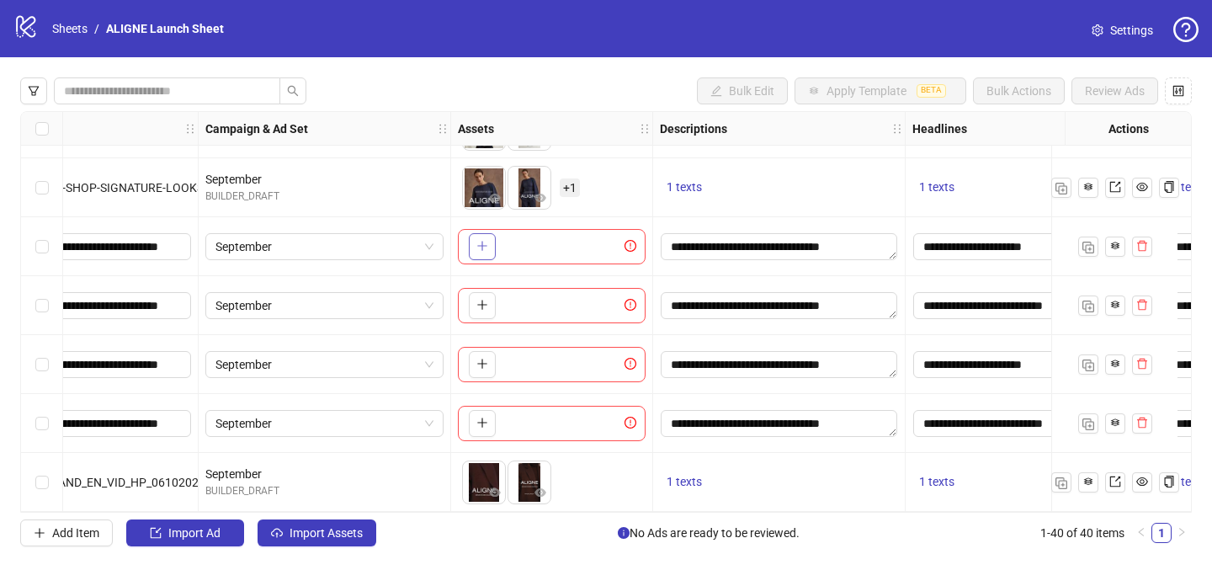
click at [486, 240] on icon "plus" at bounding box center [482, 246] width 12 height 12
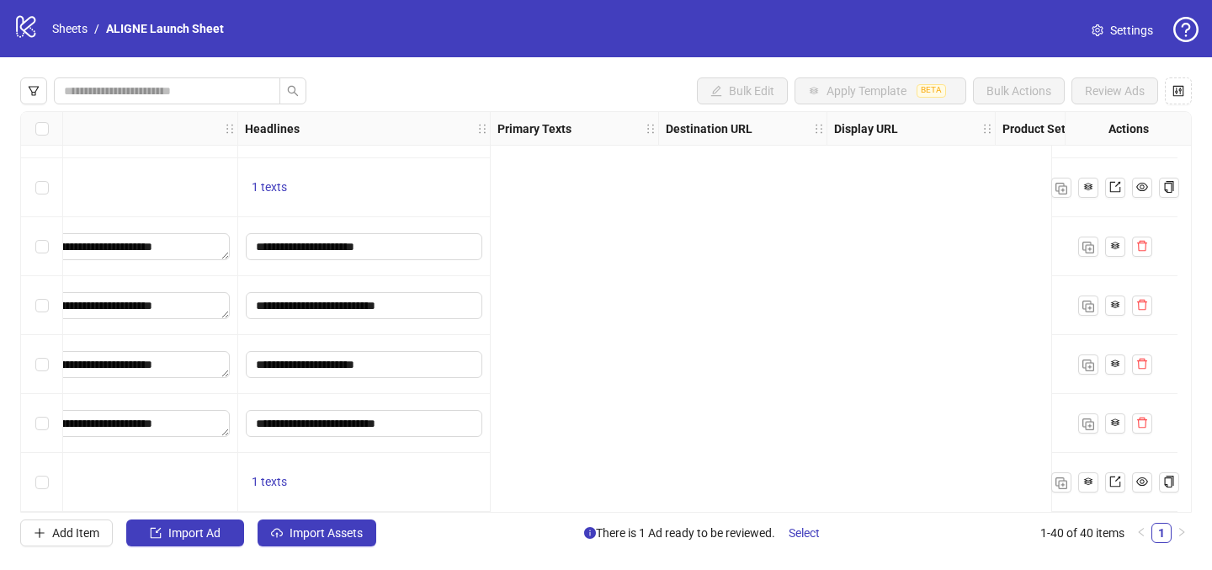
scroll to position [1997, 0]
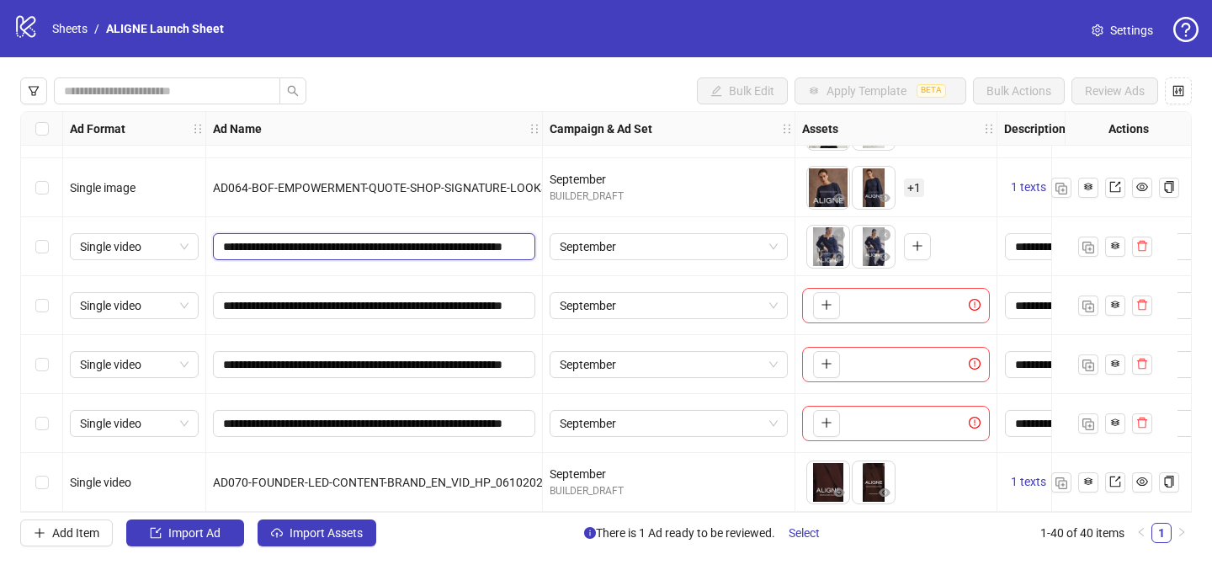
click at [424, 243] on input "**********" at bounding box center [372, 246] width 299 height 19
type input "**********"
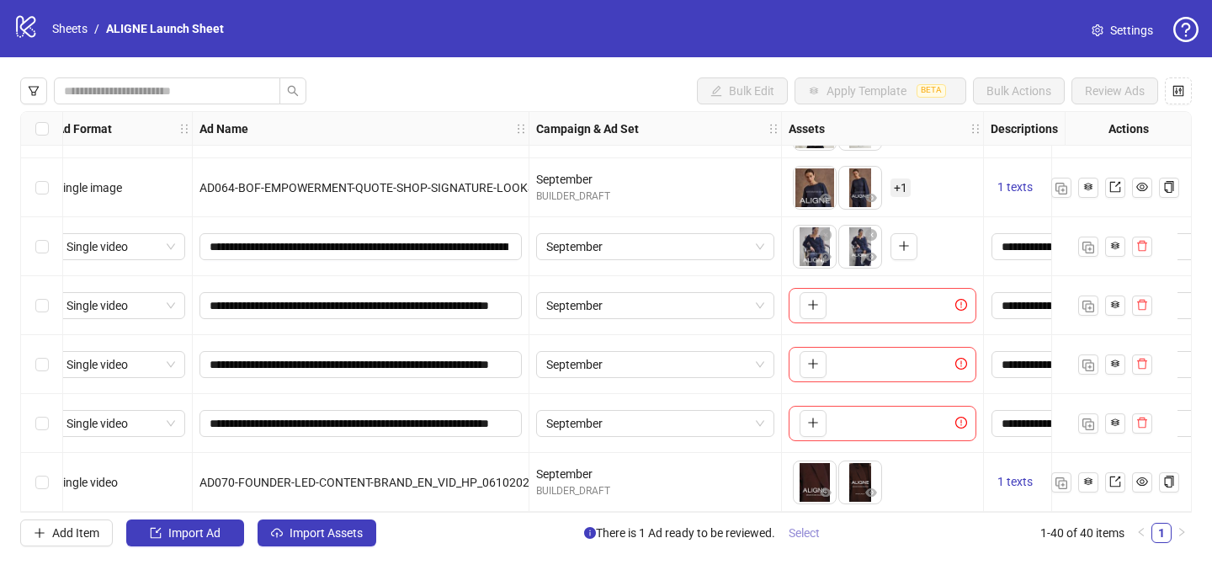
click at [802, 536] on span "Select" at bounding box center [804, 532] width 31 height 13
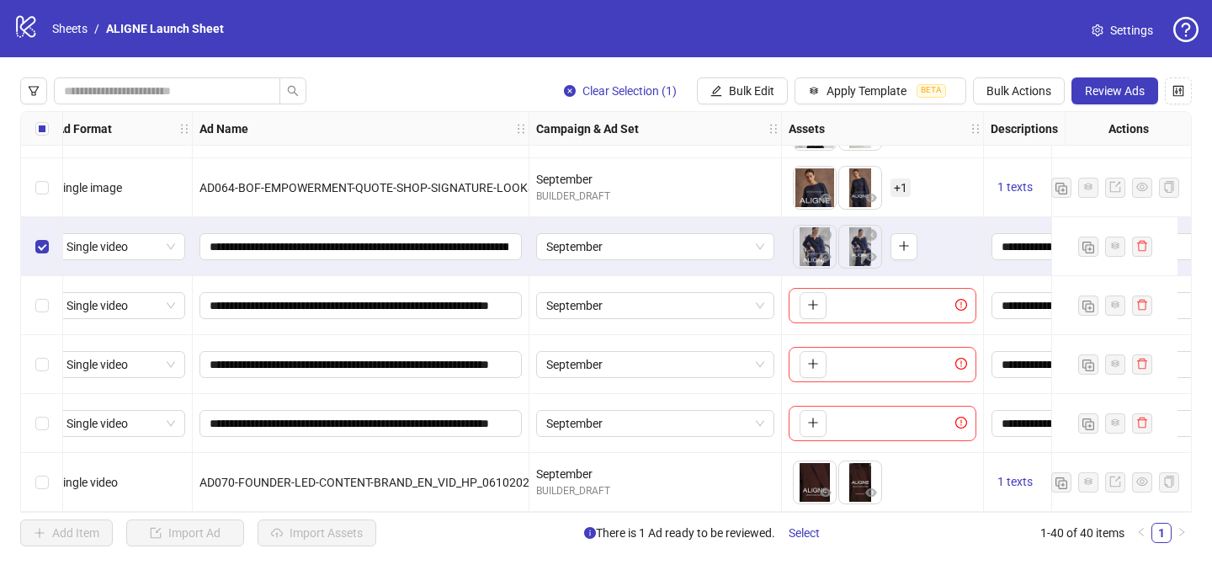
click at [1098, 94] on span "Review Ads" at bounding box center [1115, 90] width 60 height 13
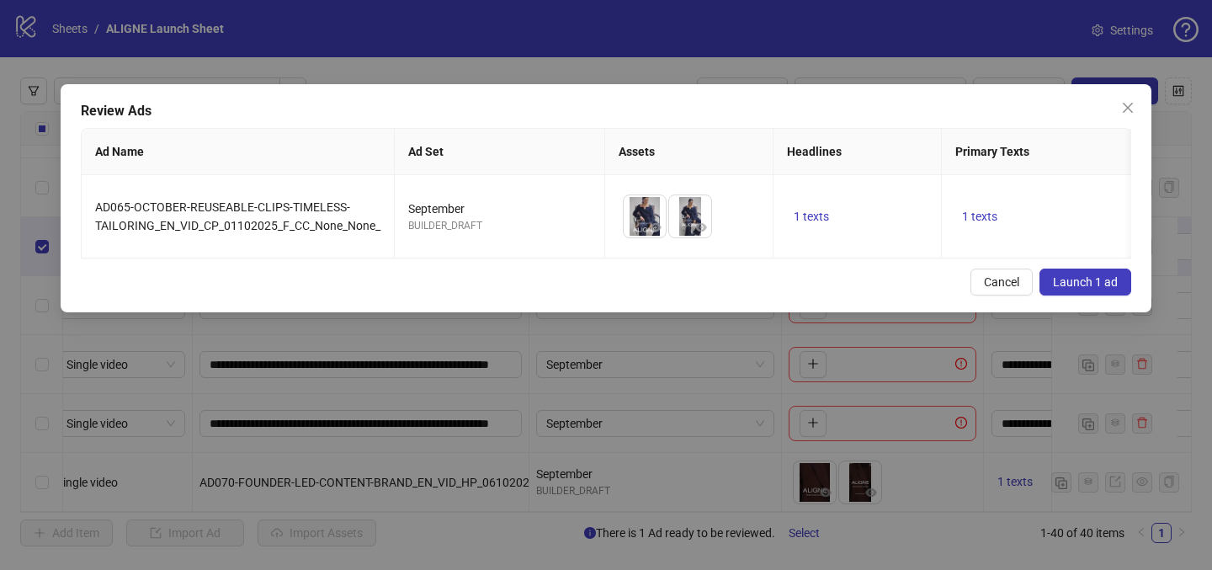
click at [1076, 288] on span "Launch 1 ad" at bounding box center [1085, 281] width 65 height 13
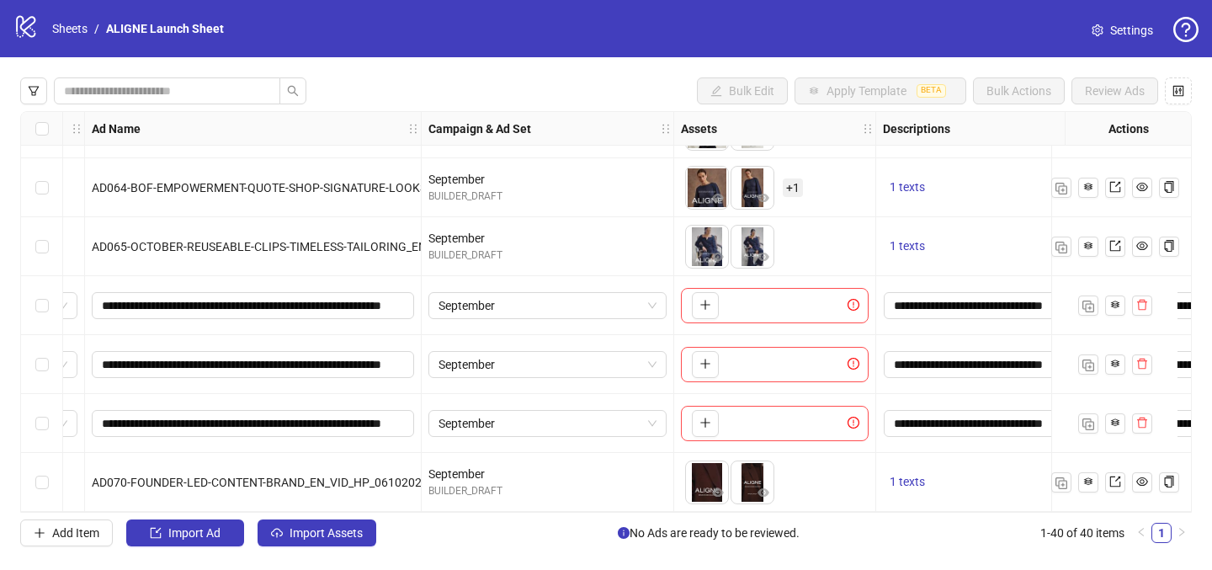
scroll to position [1997, 184]
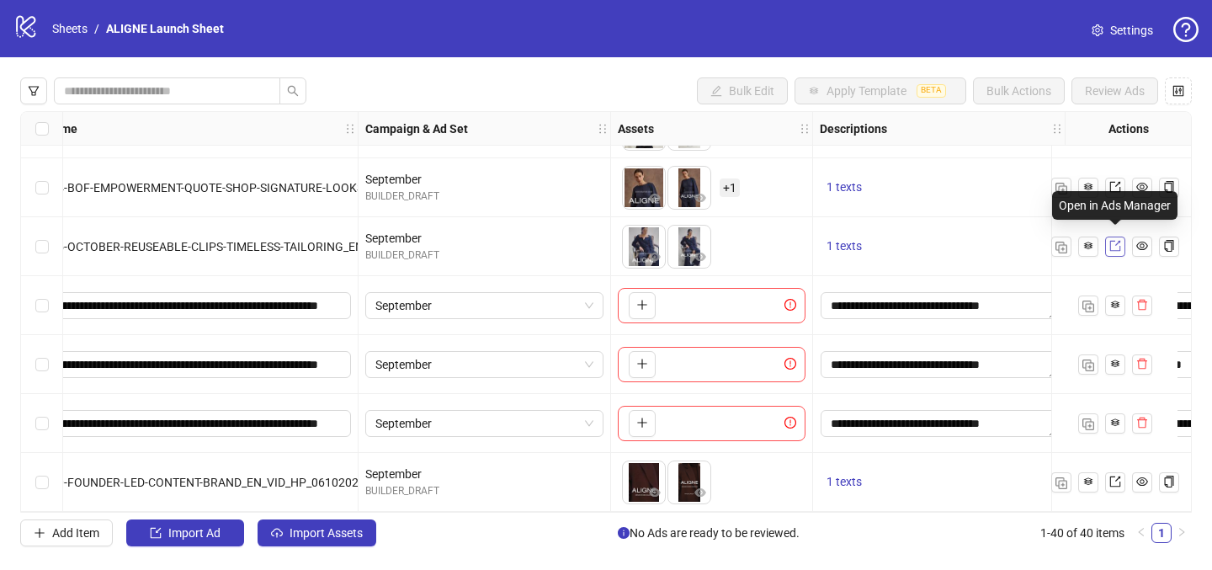
click at [1113, 240] on icon "export" at bounding box center [1115, 246] width 12 height 12
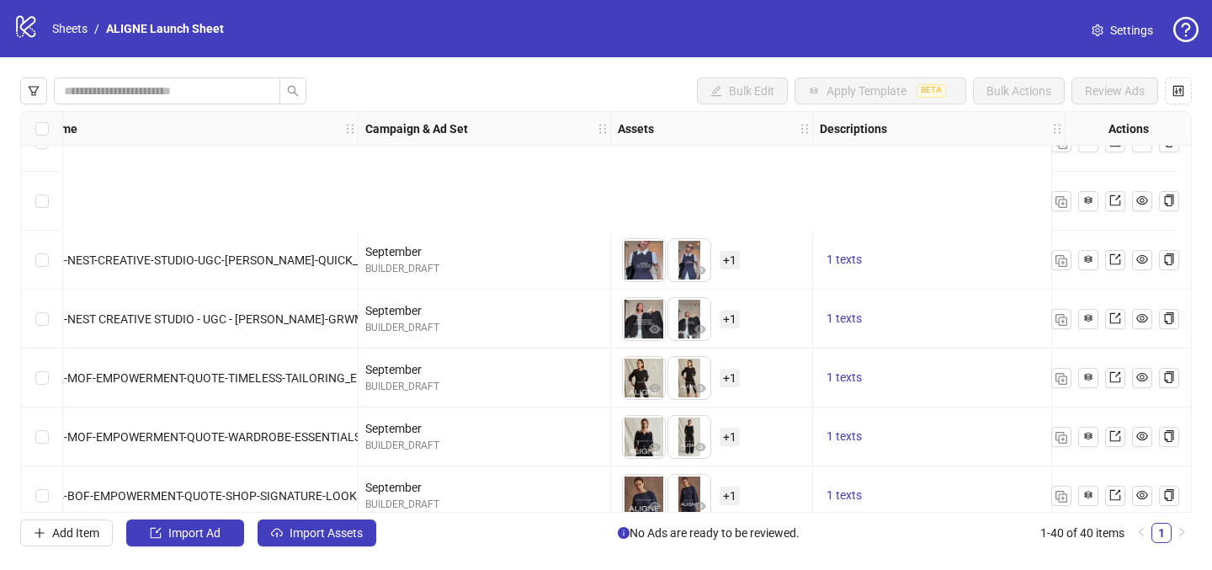
scroll to position [1995, 184]
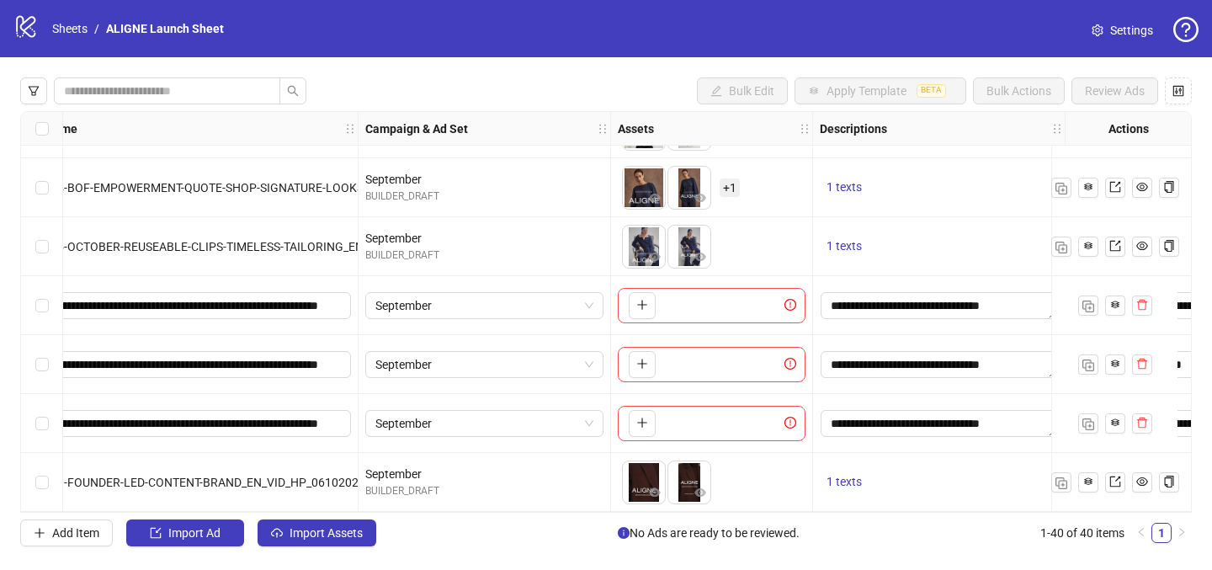
click at [287, 261] on div "AD065-OCTOBER-REUSEABLE-CLIPS-TIMELESS-TAILORING_EN_VID_CP_01102025_F_CC_None_N…" at bounding box center [190, 246] width 337 height 59
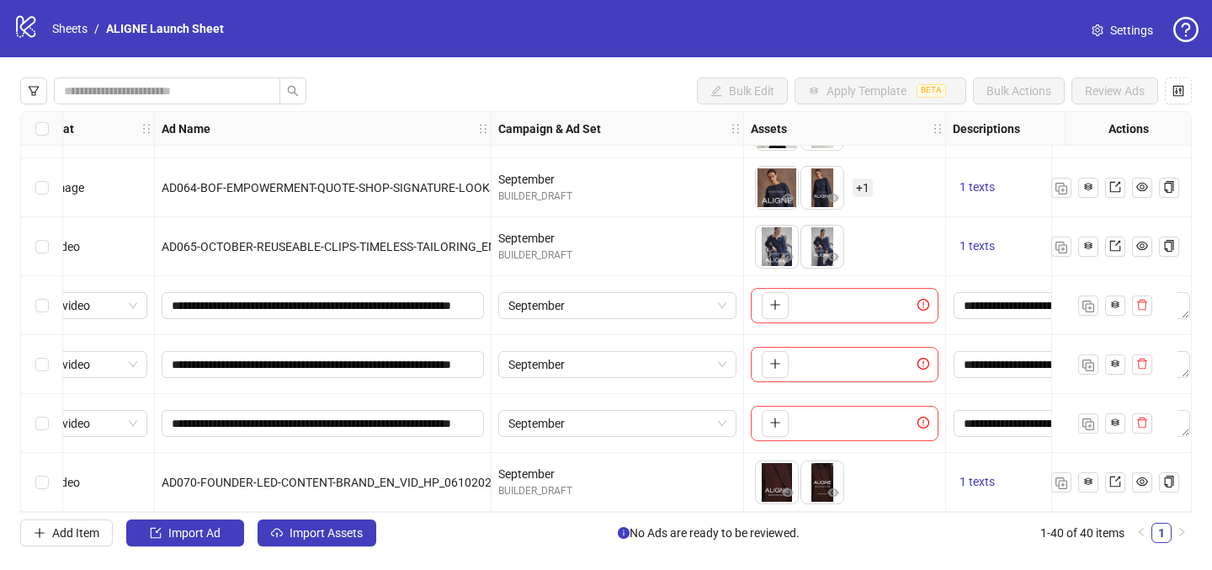
scroll to position [1995, 48]
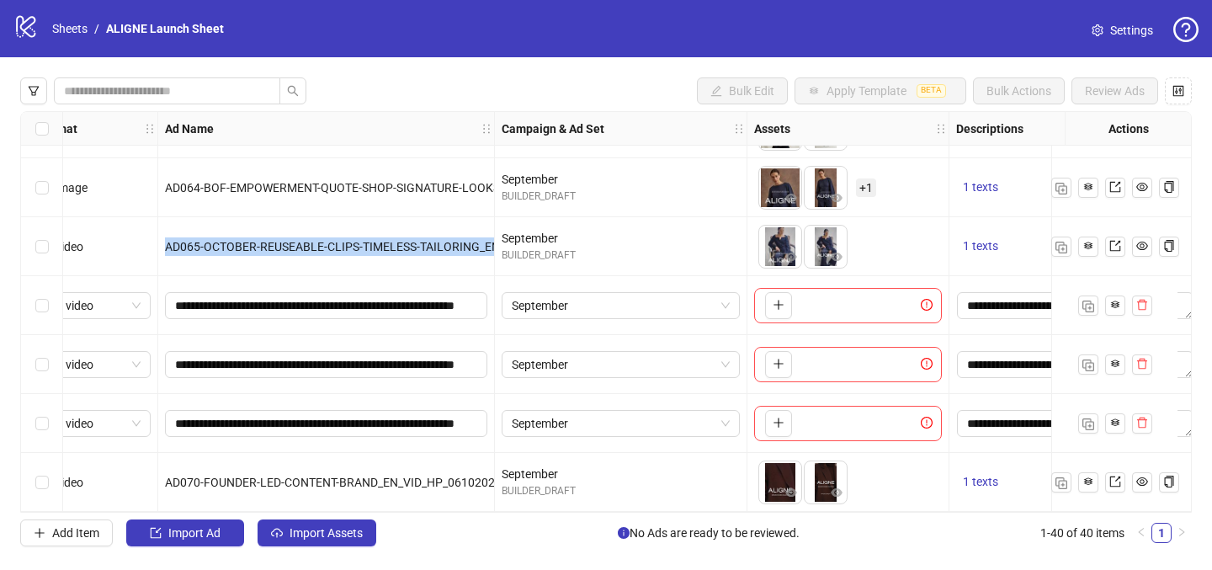
drag, startPoint x: 166, startPoint y: 244, endPoint x: 489, endPoint y: 255, distance: 323.4
click at [489, 255] on div "AD065-OCTOBER-REUSEABLE-CLIPS-TIMELESS-TAILORING_EN_VID_CP_01102025_F_CC_None_N…" at bounding box center [326, 246] width 337 height 59
copy span "AD065-OCTOBER-REUSEABLE-CLIPS-TIMELESS-TAILORING_EN_VID_CP_01102025_F_CC_None_N…"
